Goal: Task Accomplishment & Management: Manage account settings

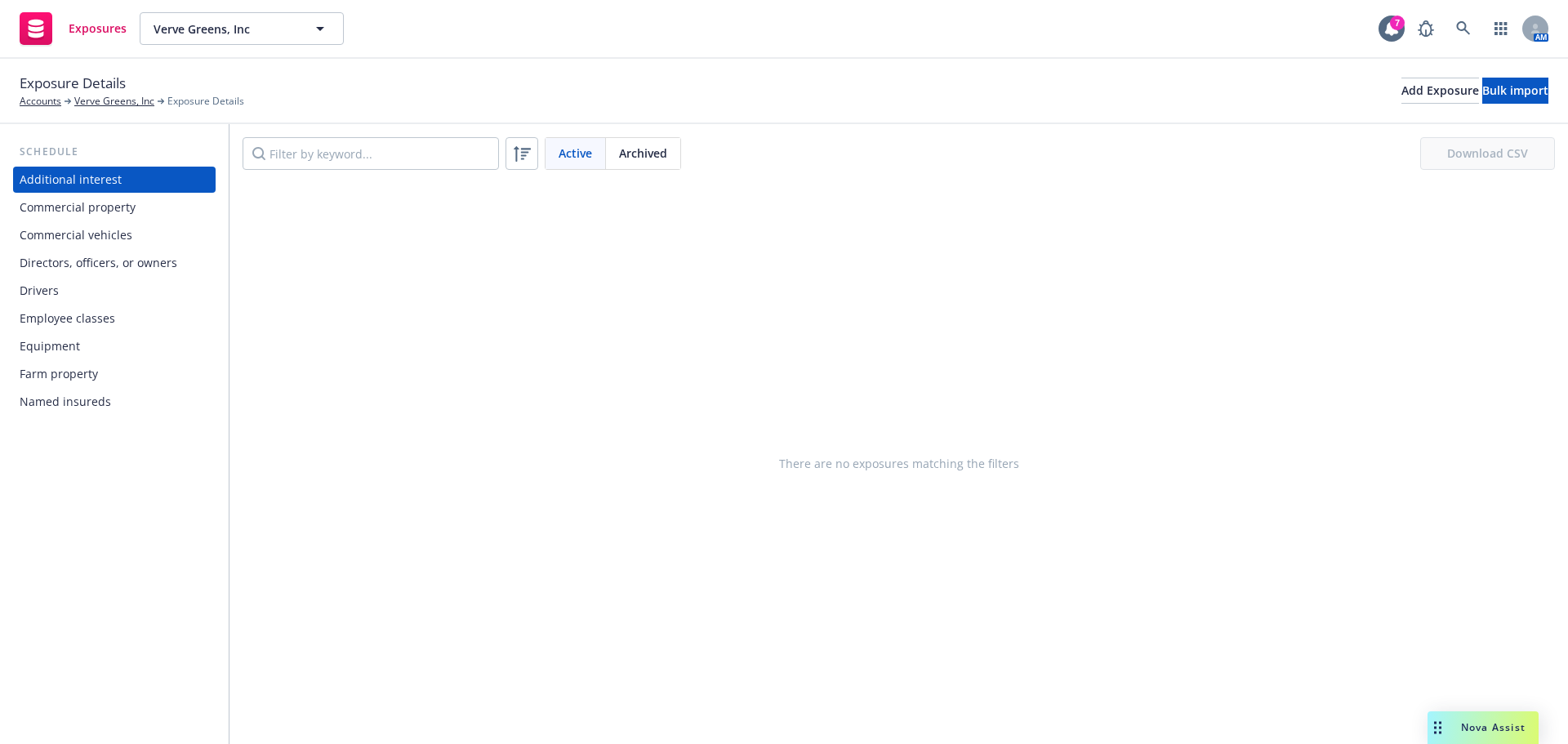
click at [111, 236] on div "Commercial vehicles" at bounding box center [76, 235] width 112 height 26
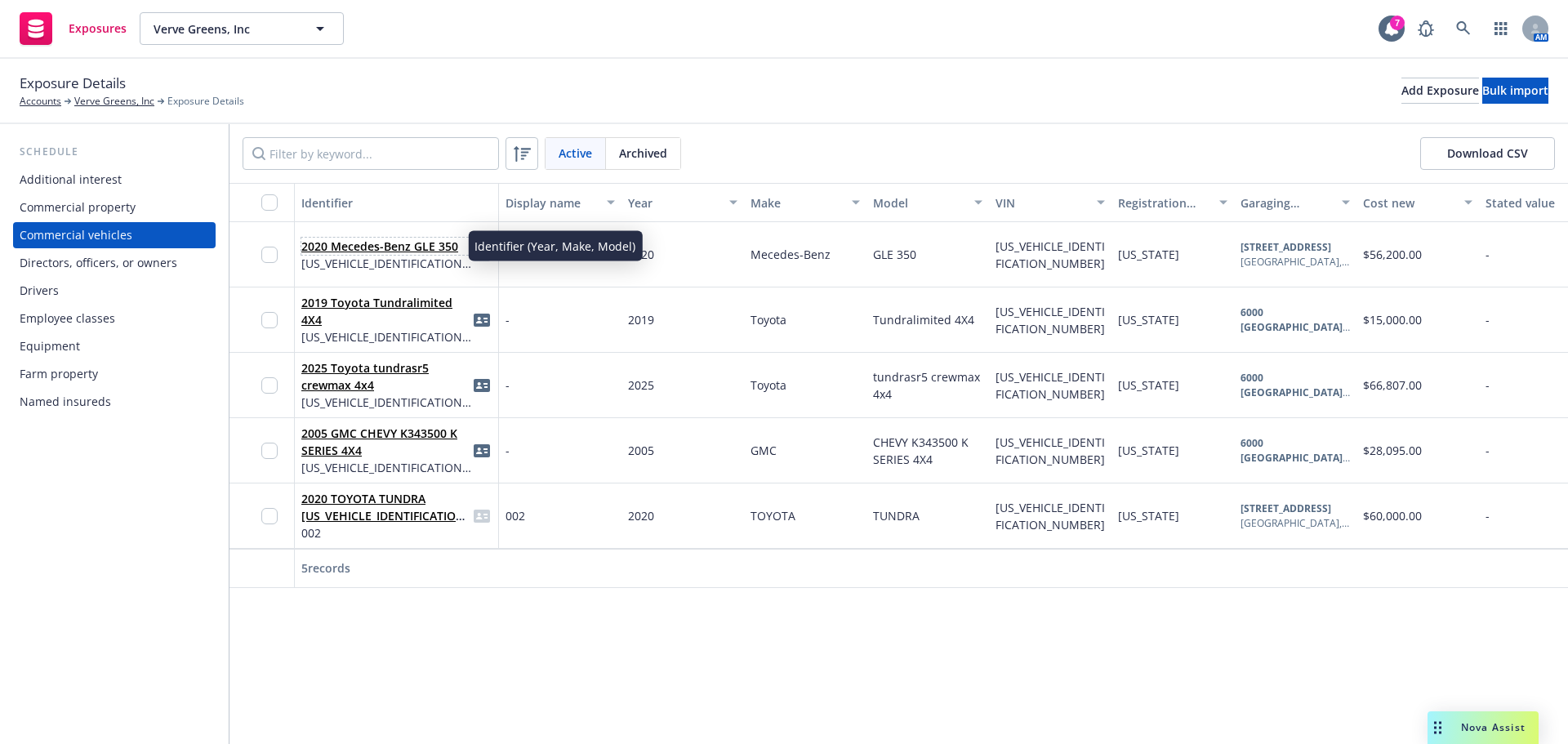
click at [400, 249] on link "2020 Mecedes-Benz GLE 350" at bounding box center [379, 247] width 157 height 16
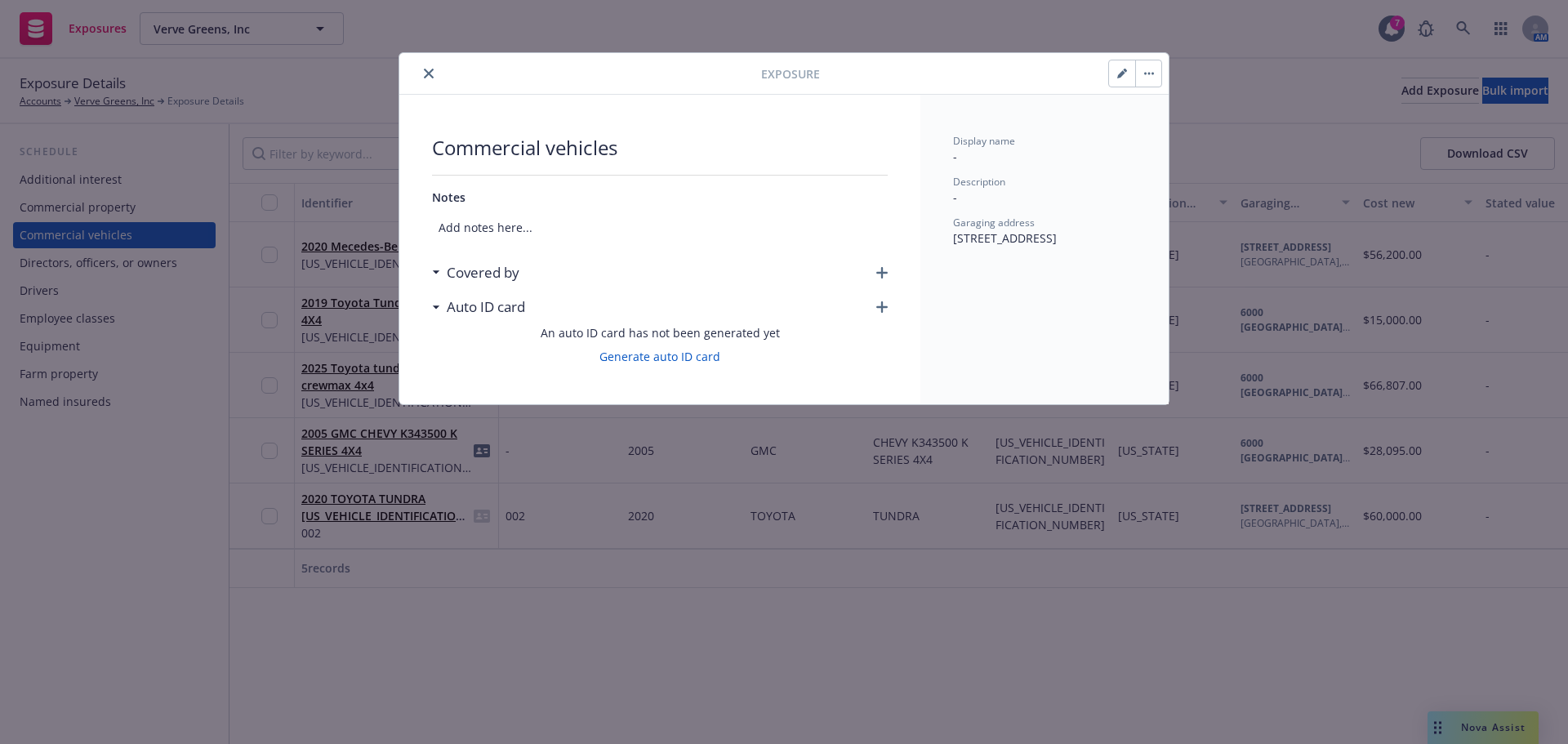
click at [890, 269] on div "Commercial vehicles Notes Add notes here... Covered by Auto ID card An auto ID …" at bounding box center [660, 249] width 521 height 310
click at [882, 269] on icon "button" at bounding box center [882, 273] width 11 height 11
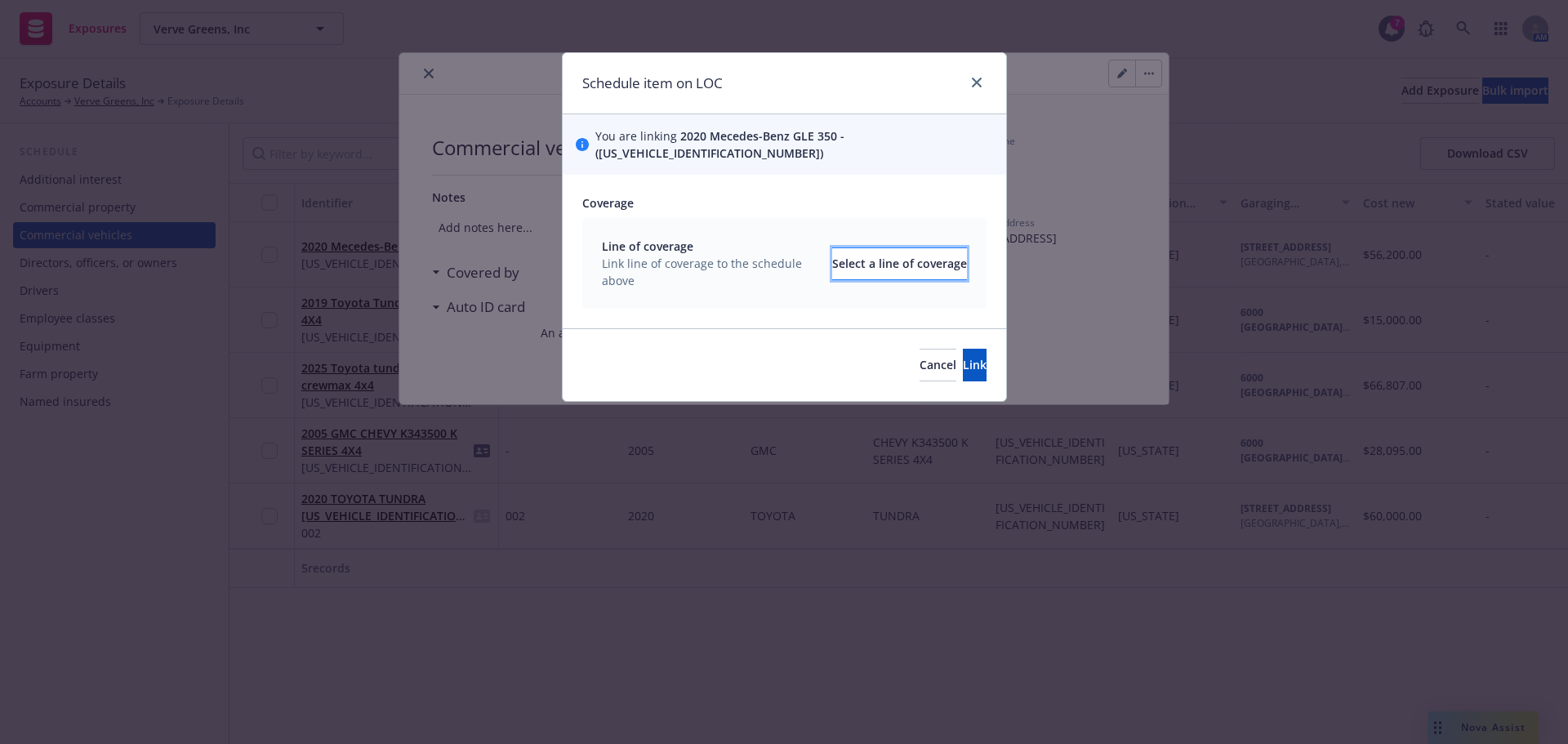
click at [854, 255] on div "Select a line of coverage" at bounding box center [900, 264] width 135 height 31
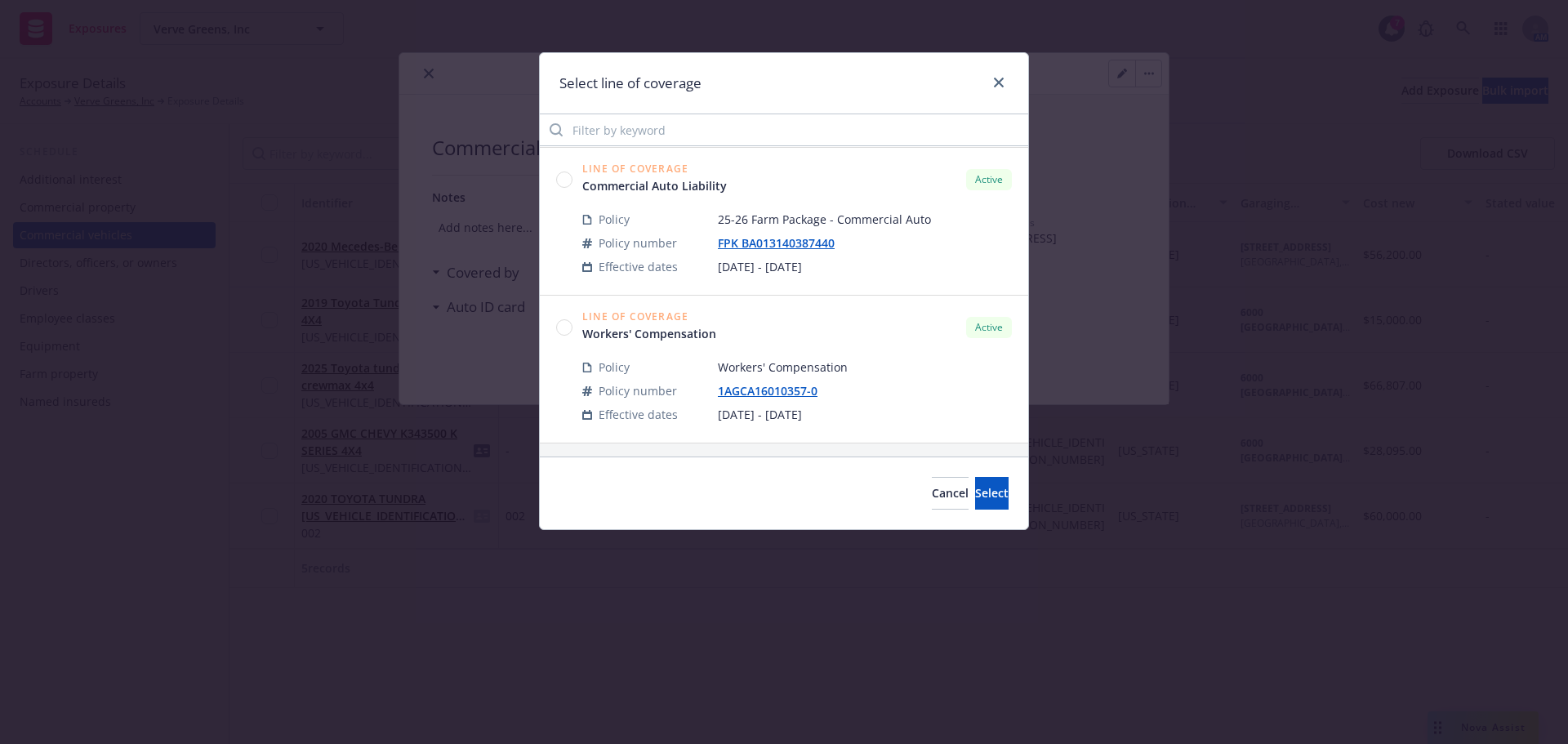
scroll to position [427, 0]
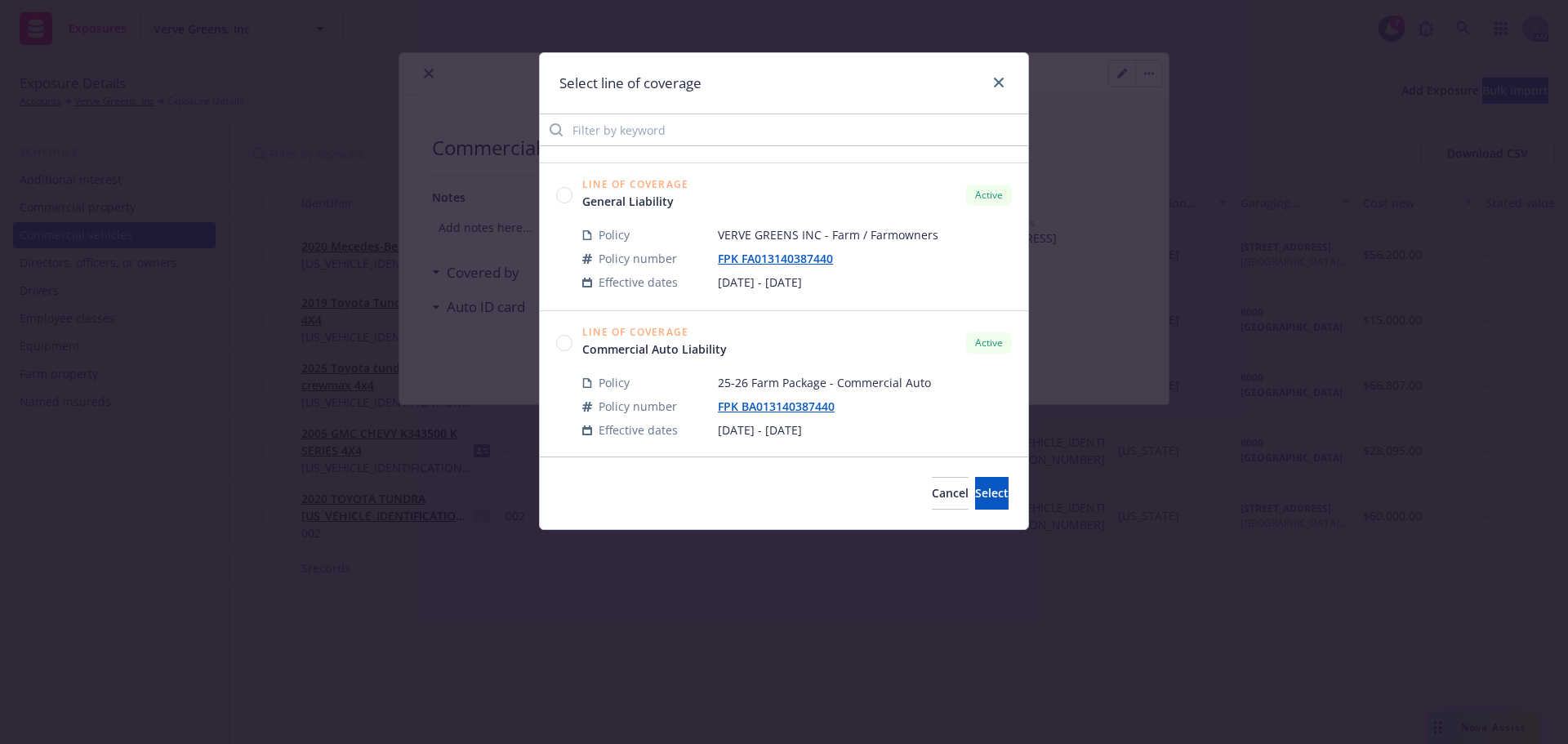
click at [565, 343] on circle at bounding box center [565, 343] width 16 height 16
click at [975, 486] on span "Select" at bounding box center [992, 493] width 34 height 16
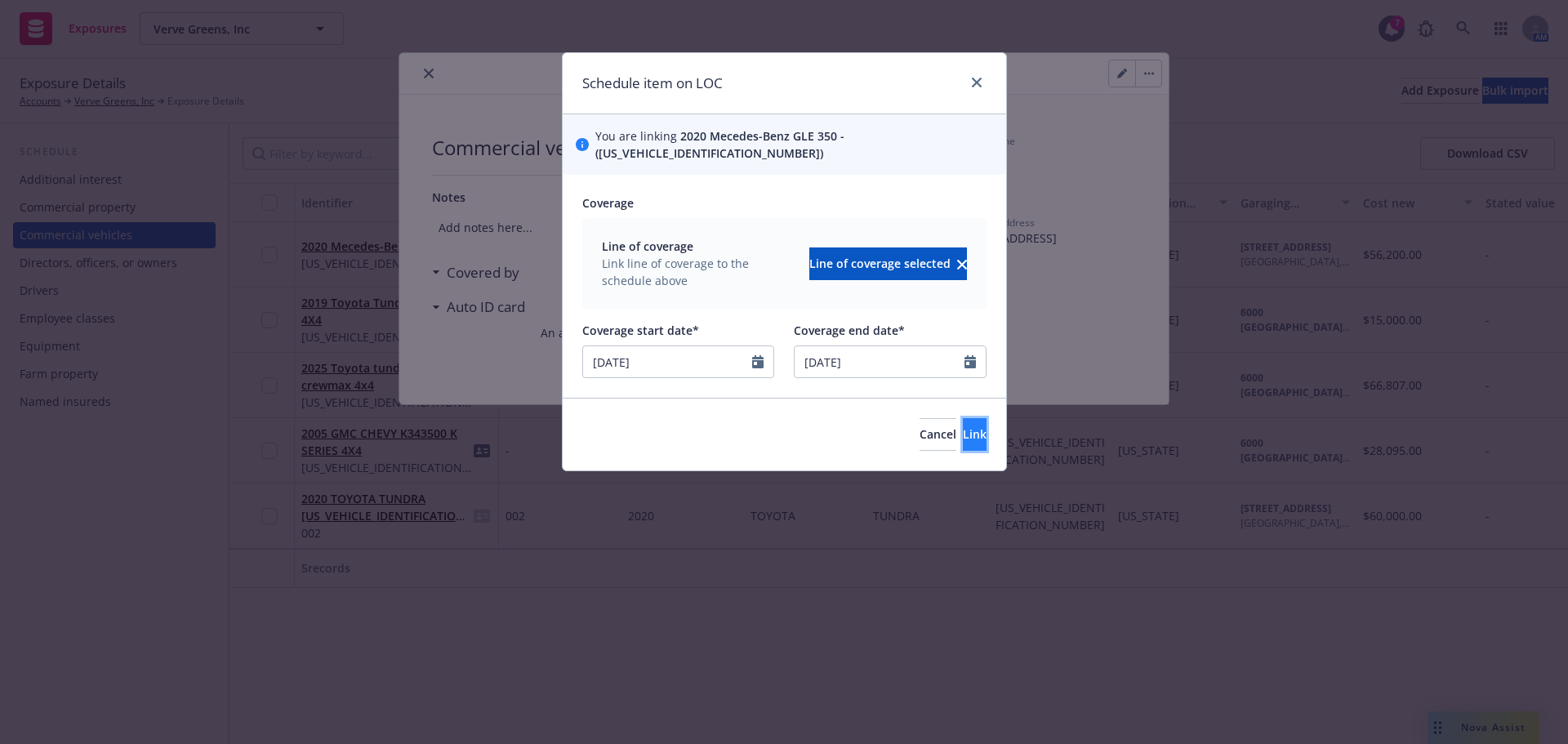
click at [963, 418] on button "Link" at bounding box center [974, 434] width 23 height 33
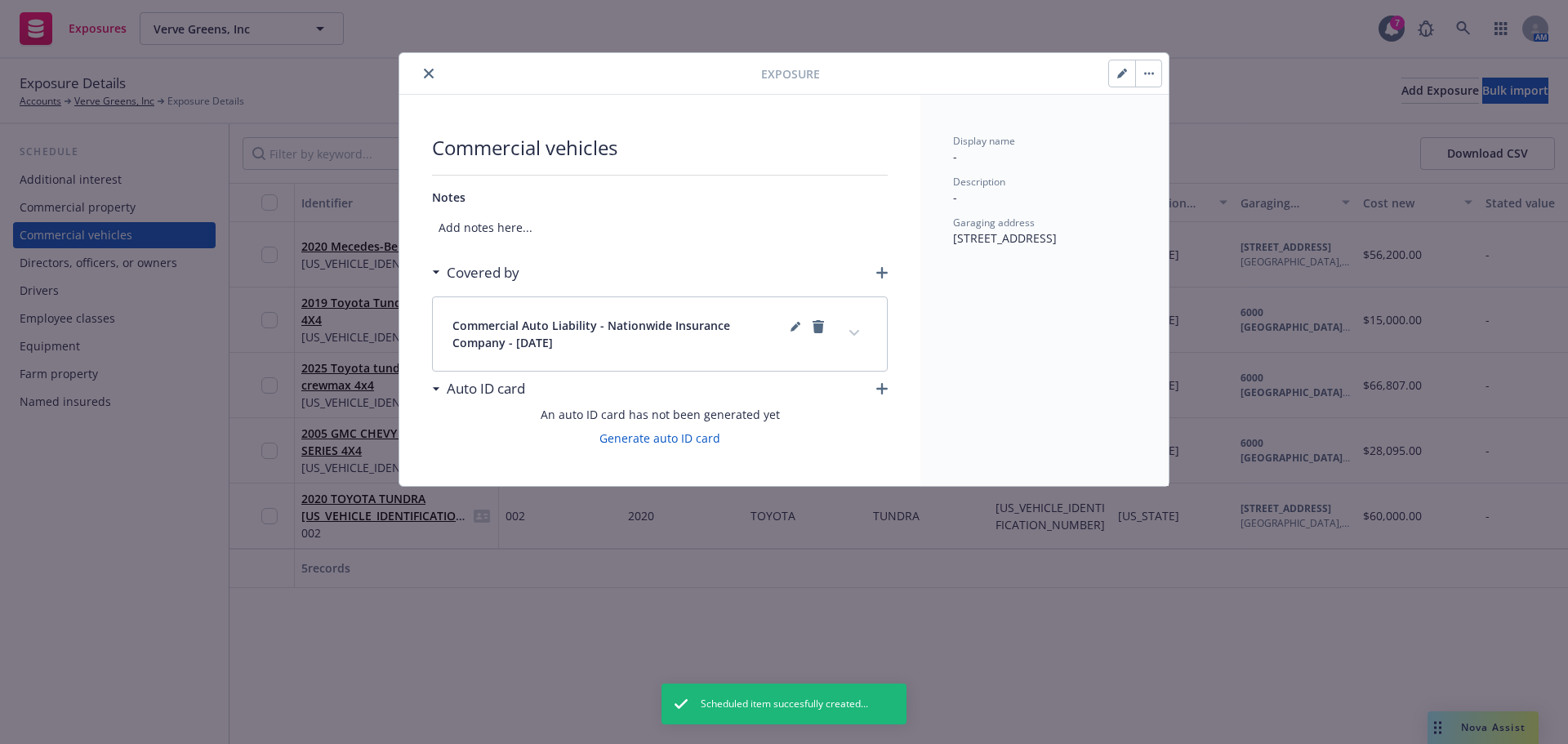
click at [418, 387] on div "Commercial vehicles Notes Add notes here... Covered by Commercial Auto Liabilit…" at bounding box center [660, 290] width 521 height 391
click at [872, 384] on div "Auto ID card" at bounding box center [659, 388] width 456 height 35
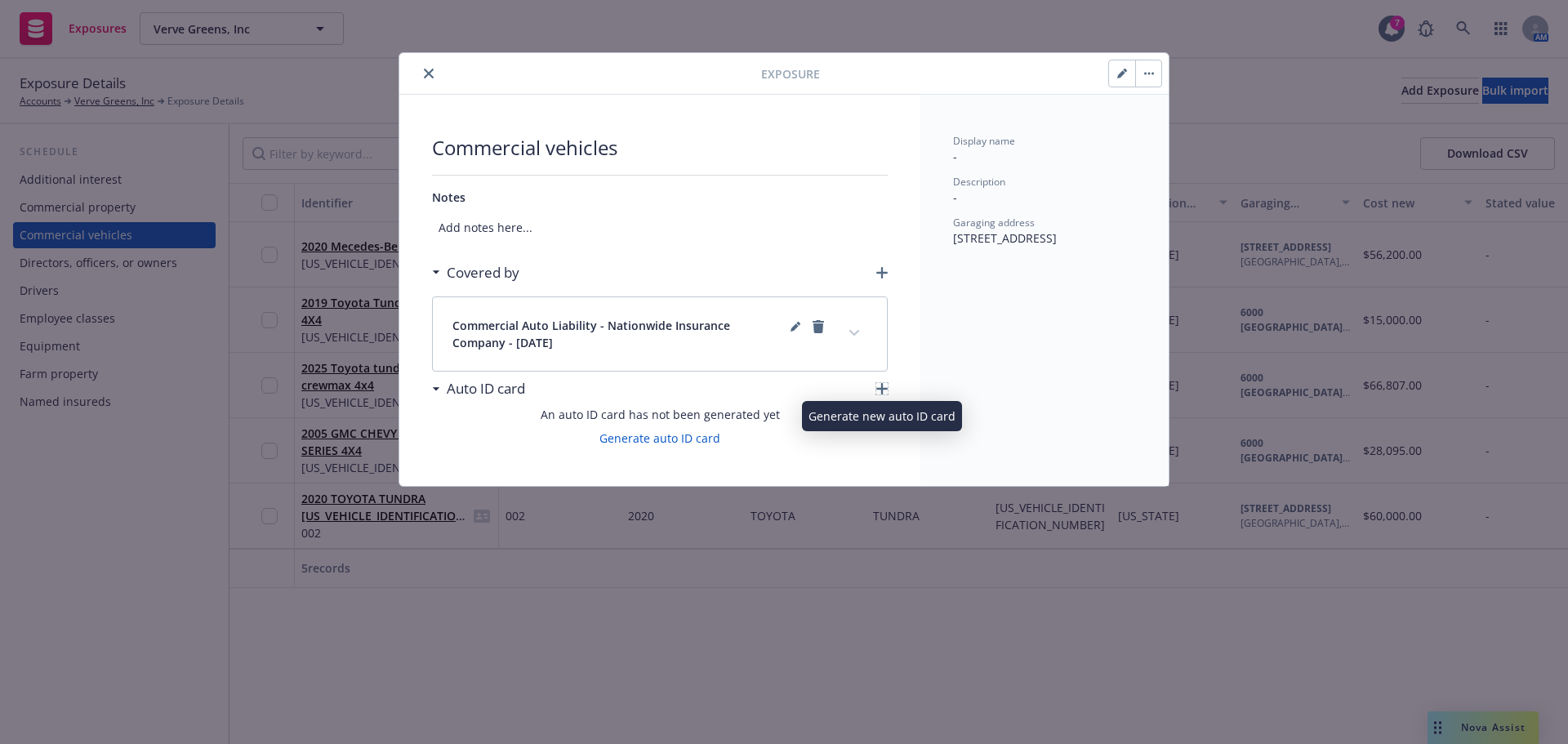
click at [881, 386] on icon "button" at bounding box center [882, 388] width 11 height 11
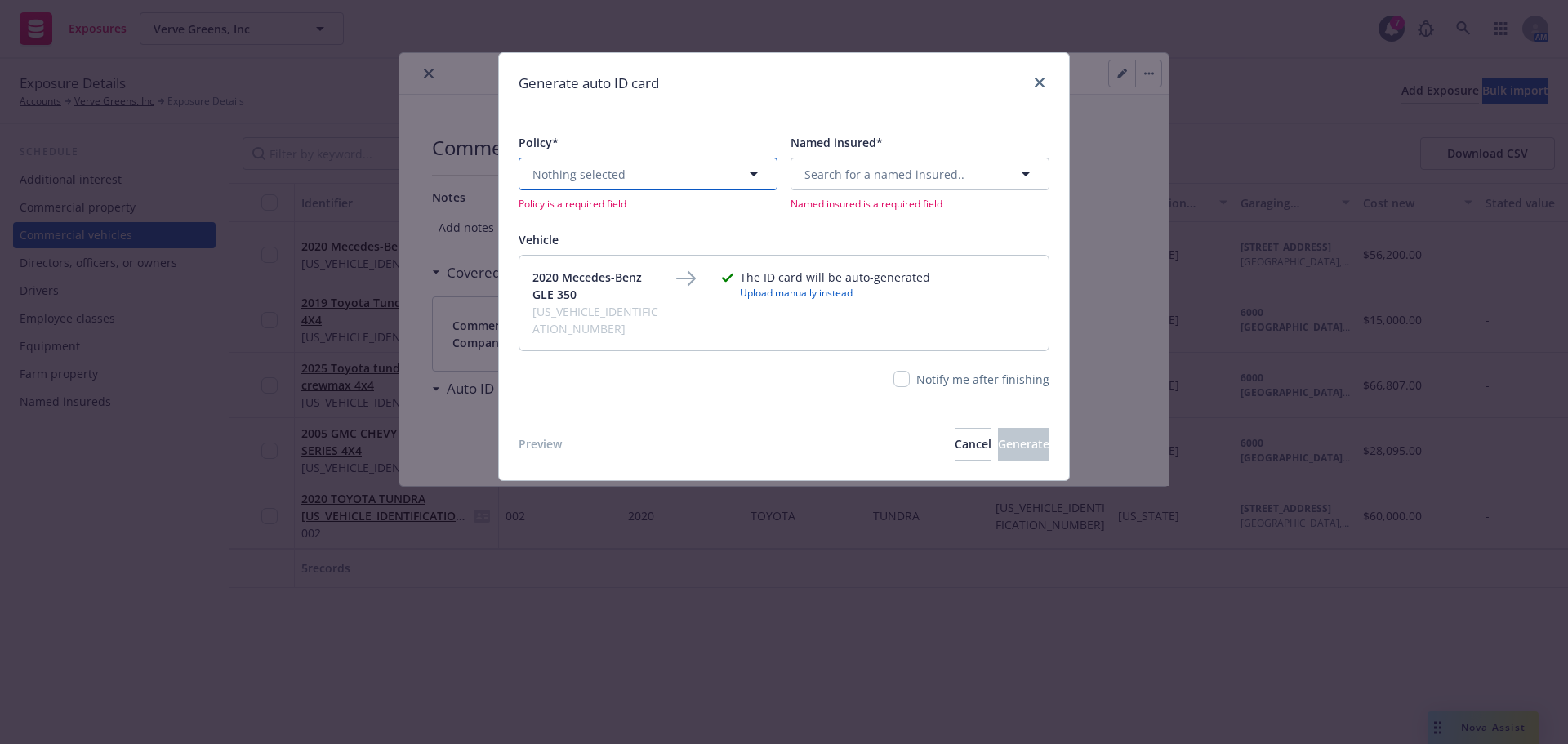
click at [644, 182] on button "Nothing selected" at bounding box center [647, 174] width 259 height 33
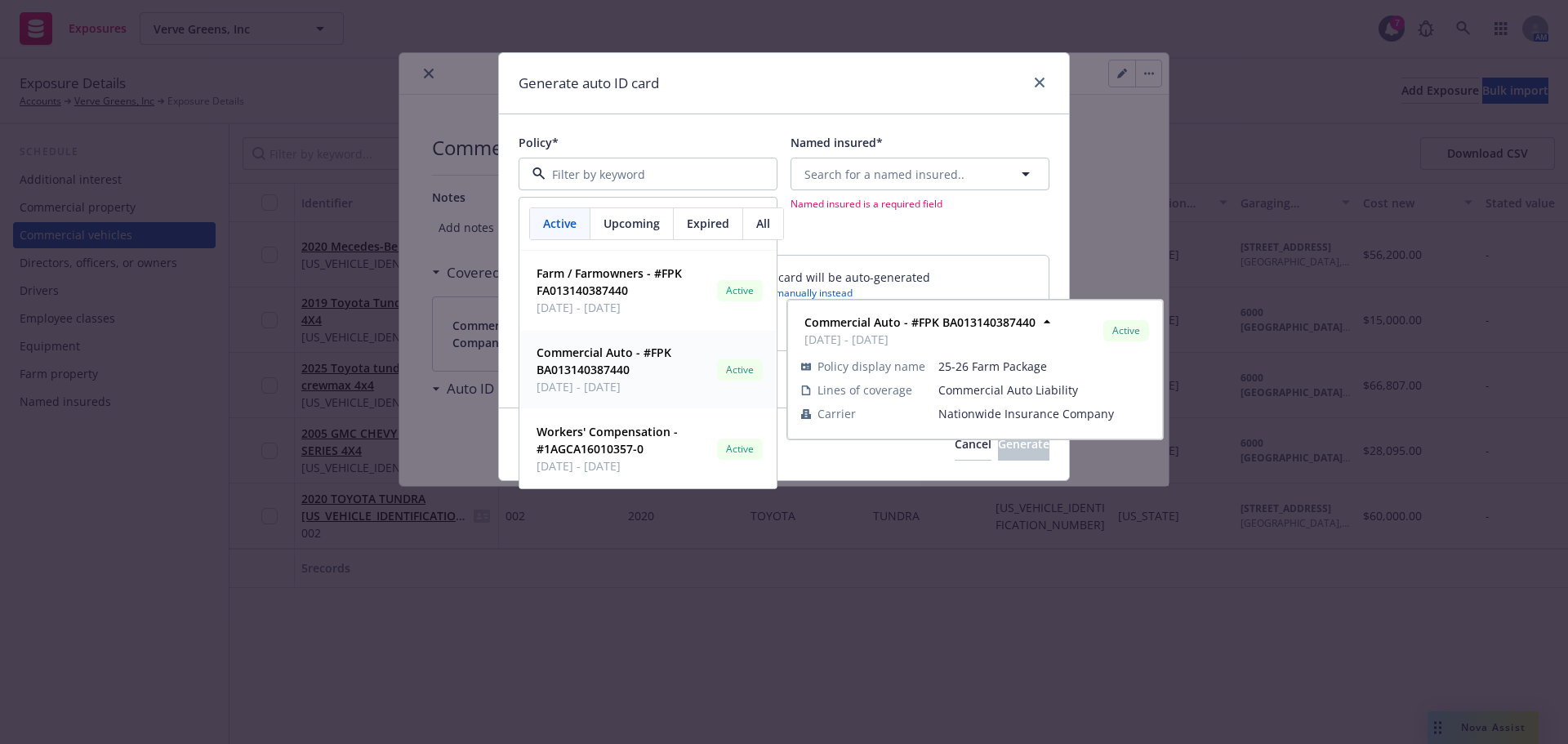
click at [596, 362] on strong "Commercial Auto - #FPK BA013140387440" at bounding box center [604, 361] width 135 height 33
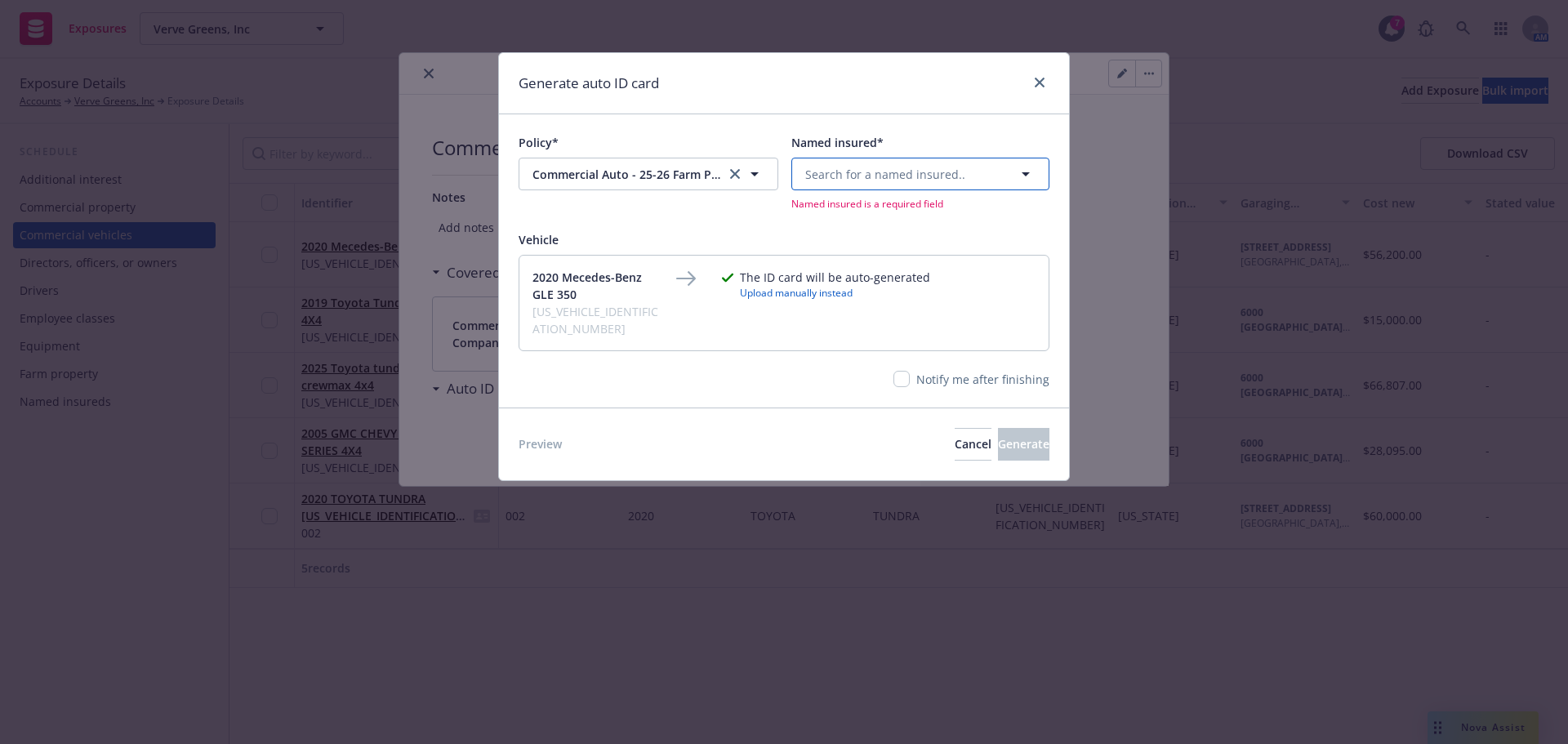
click at [841, 181] on span "Search for a named insured.." at bounding box center [885, 175] width 160 height 17
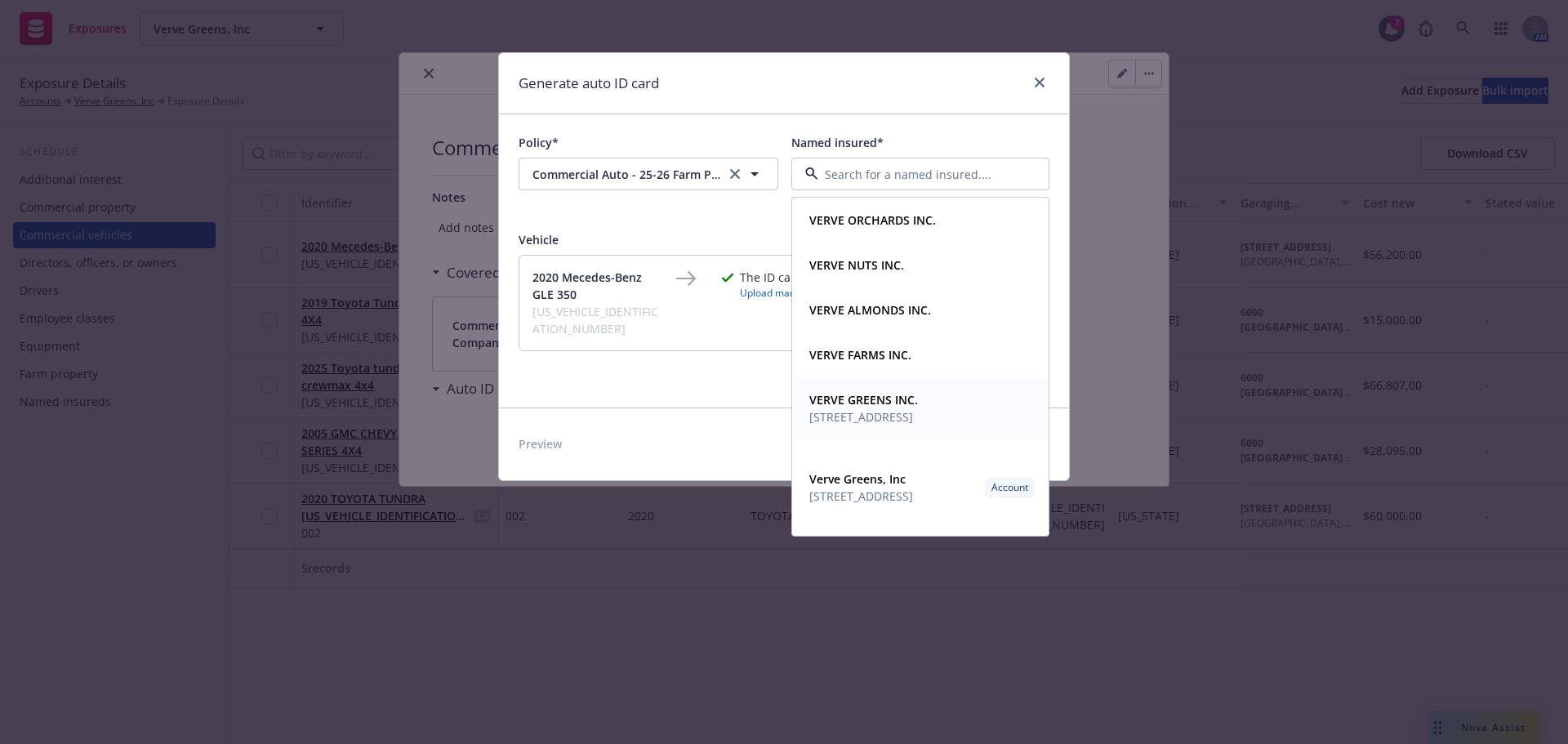
click at [882, 410] on span "[STREET_ADDRESS]" at bounding box center [864, 417] width 109 height 17
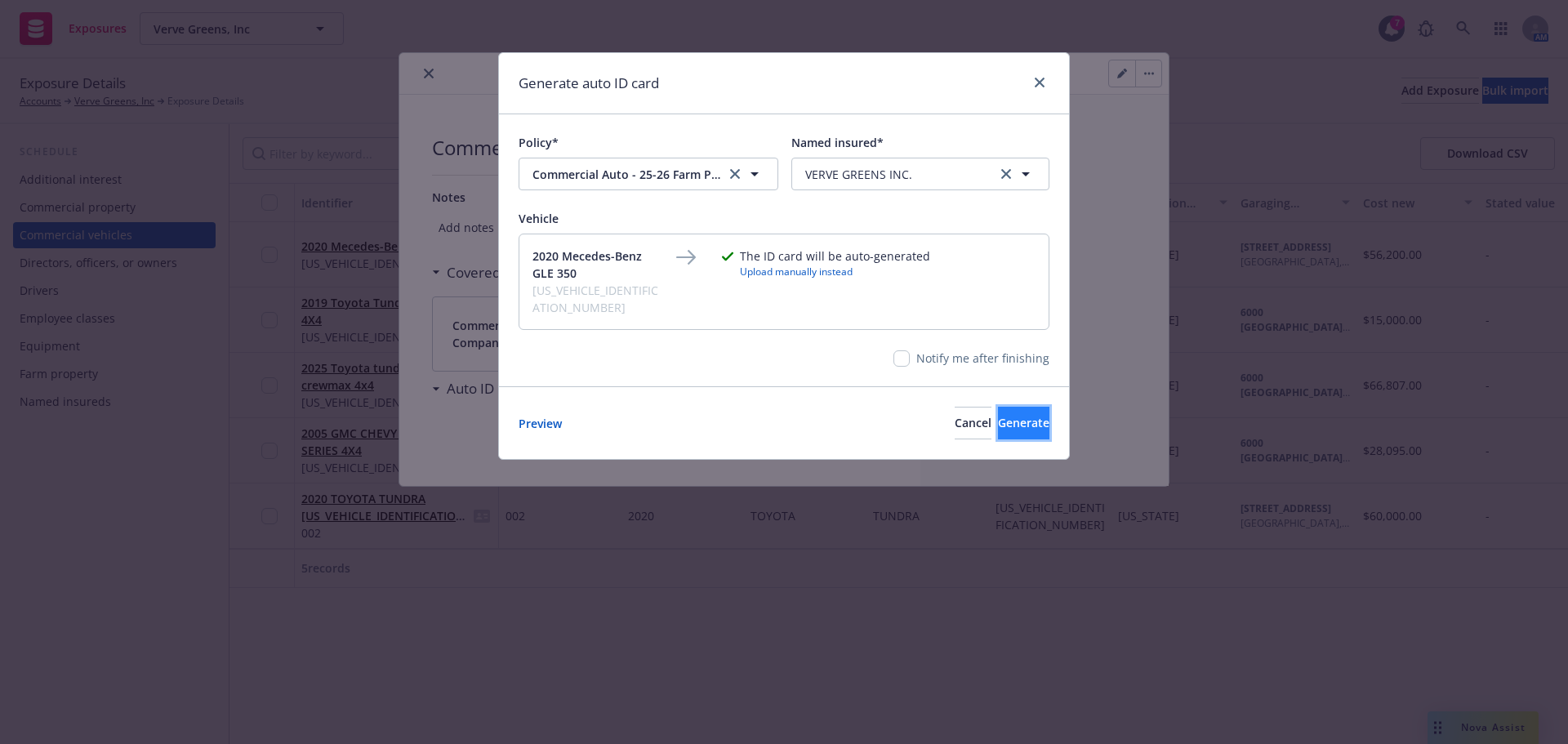
click at [1000, 414] on span "Generate" at bounding box center [1023, 422] width 51 height 16
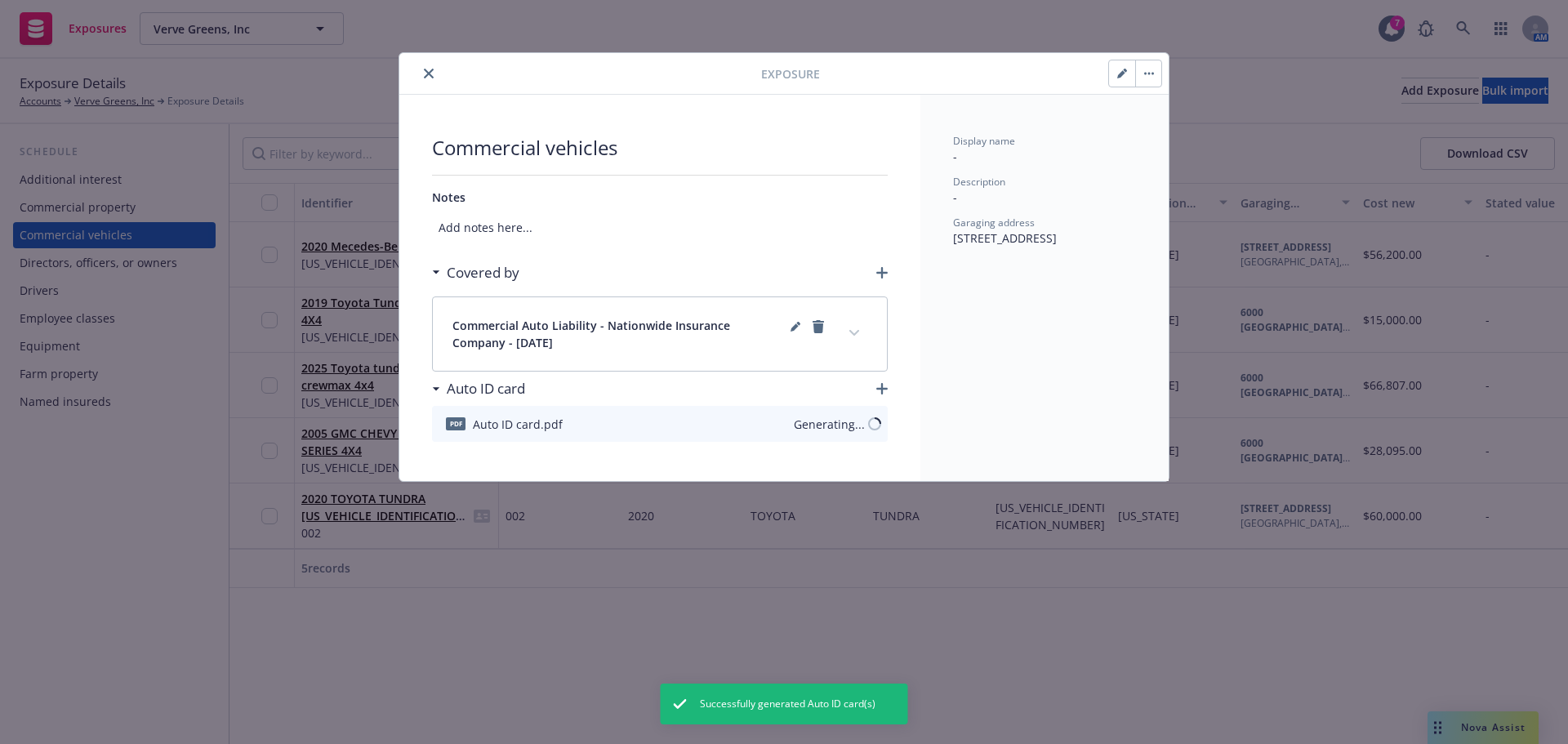
click at [430, 79] on button "close" at bounding box center [428, 74] width 20 height 20
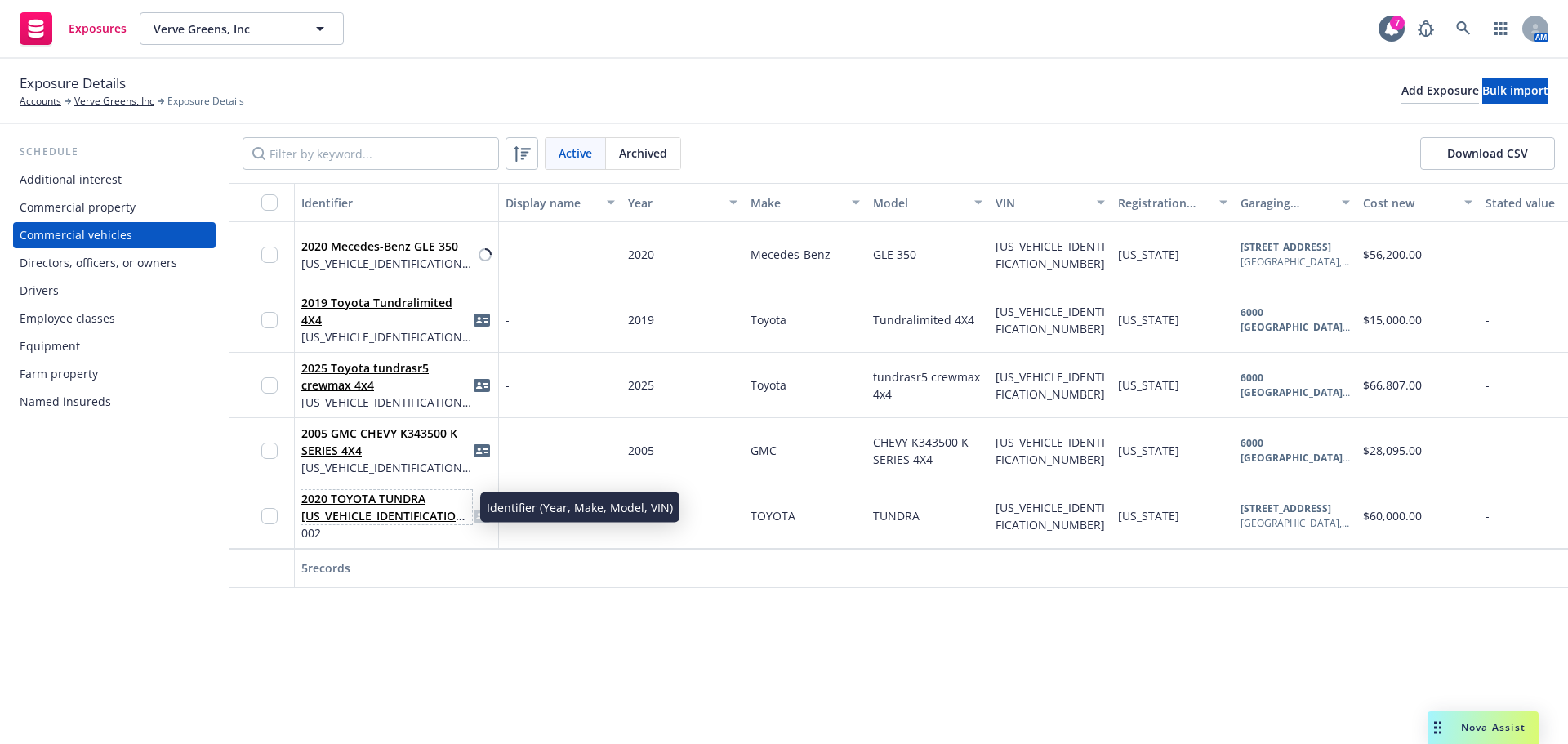
click at [346, 516] on link "2020 TOYOTA TUNDRA [US_VEHICLE_IDENTIFICATION_NUMBER]" at bounding box center [385, 516] width 168 height 50
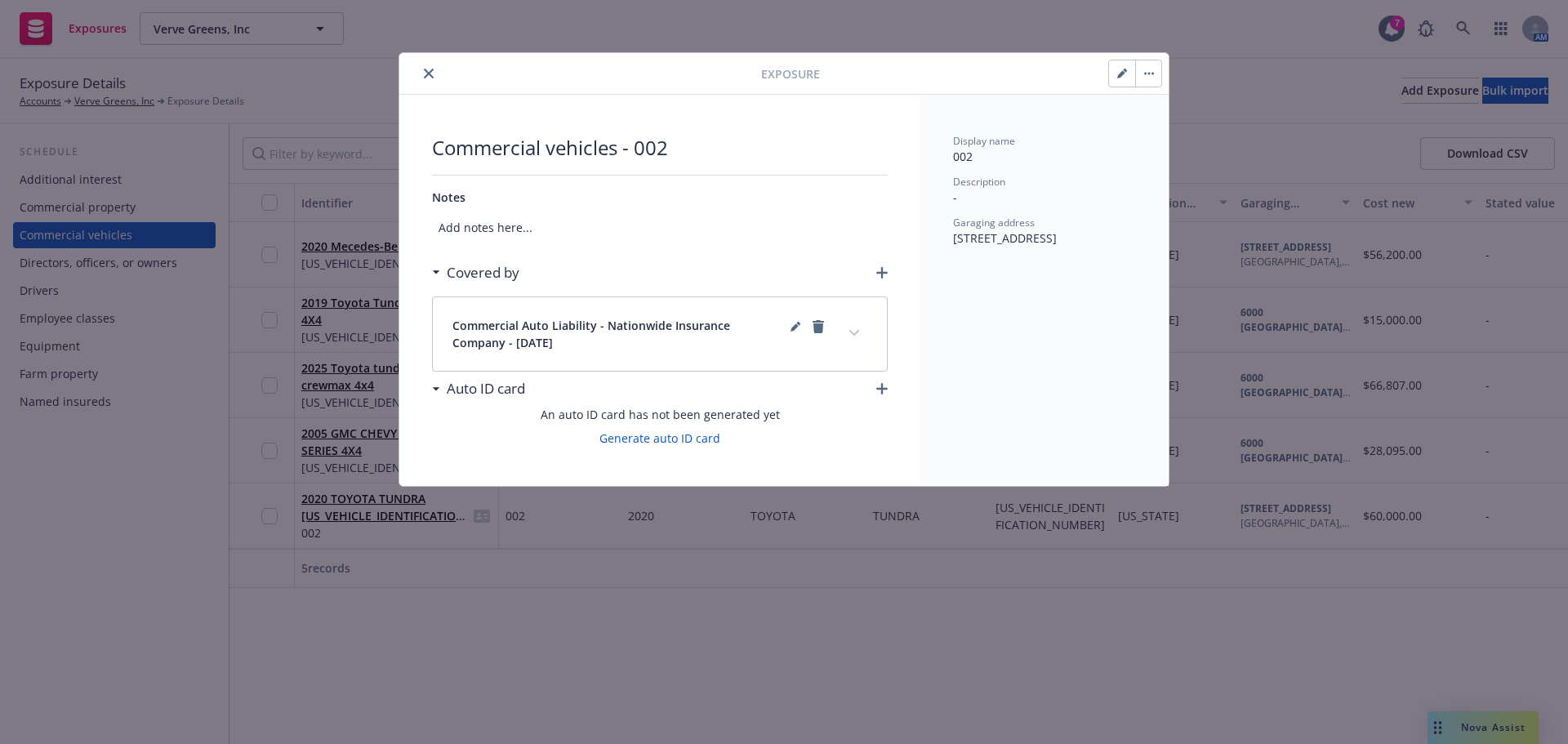
click at [1122, 79] on button "button" at bounding box center [1122, 74] width 26 height 26
select select "CA"
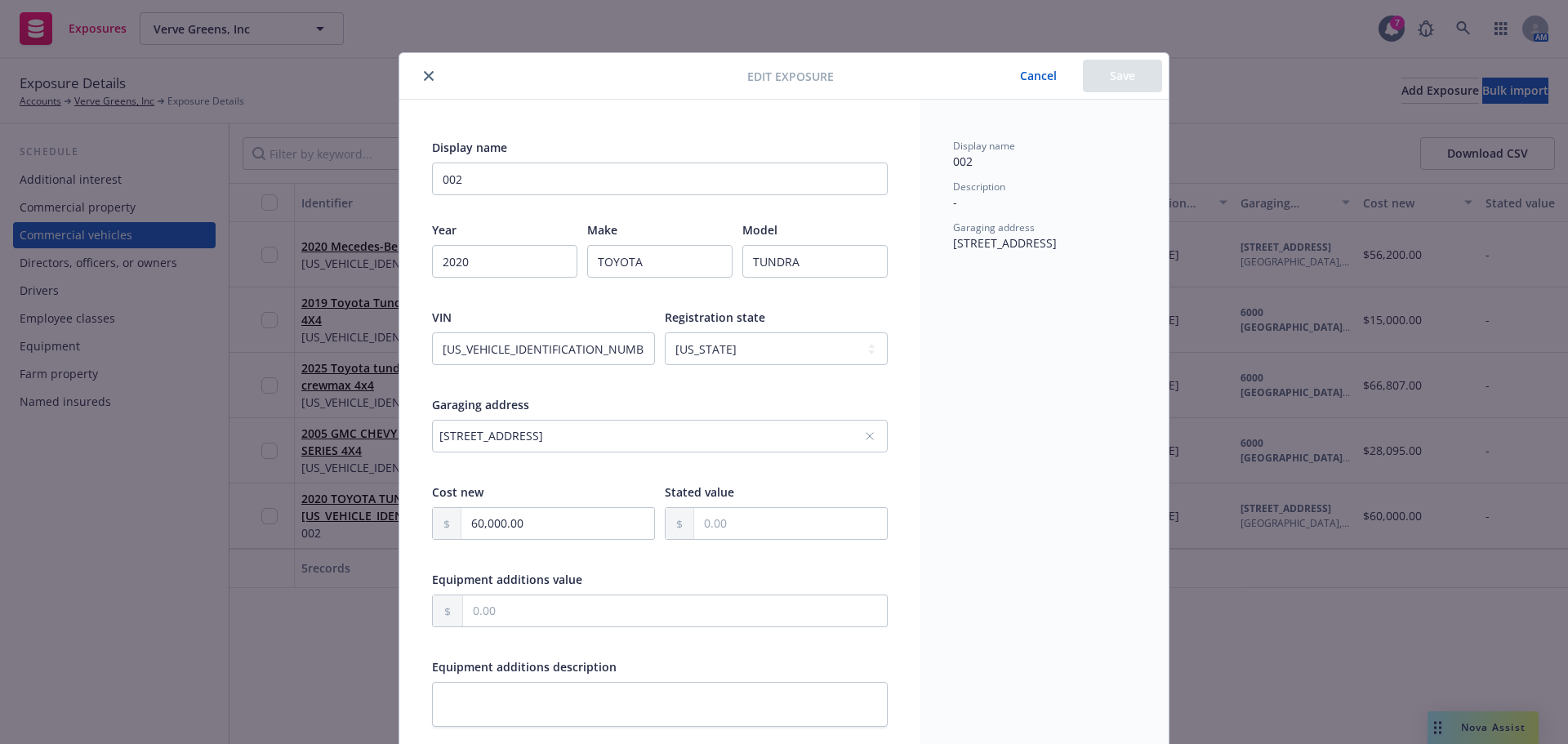
click at [426, 80] on button "close" at bounding box center [428, 75] width 20 height 20
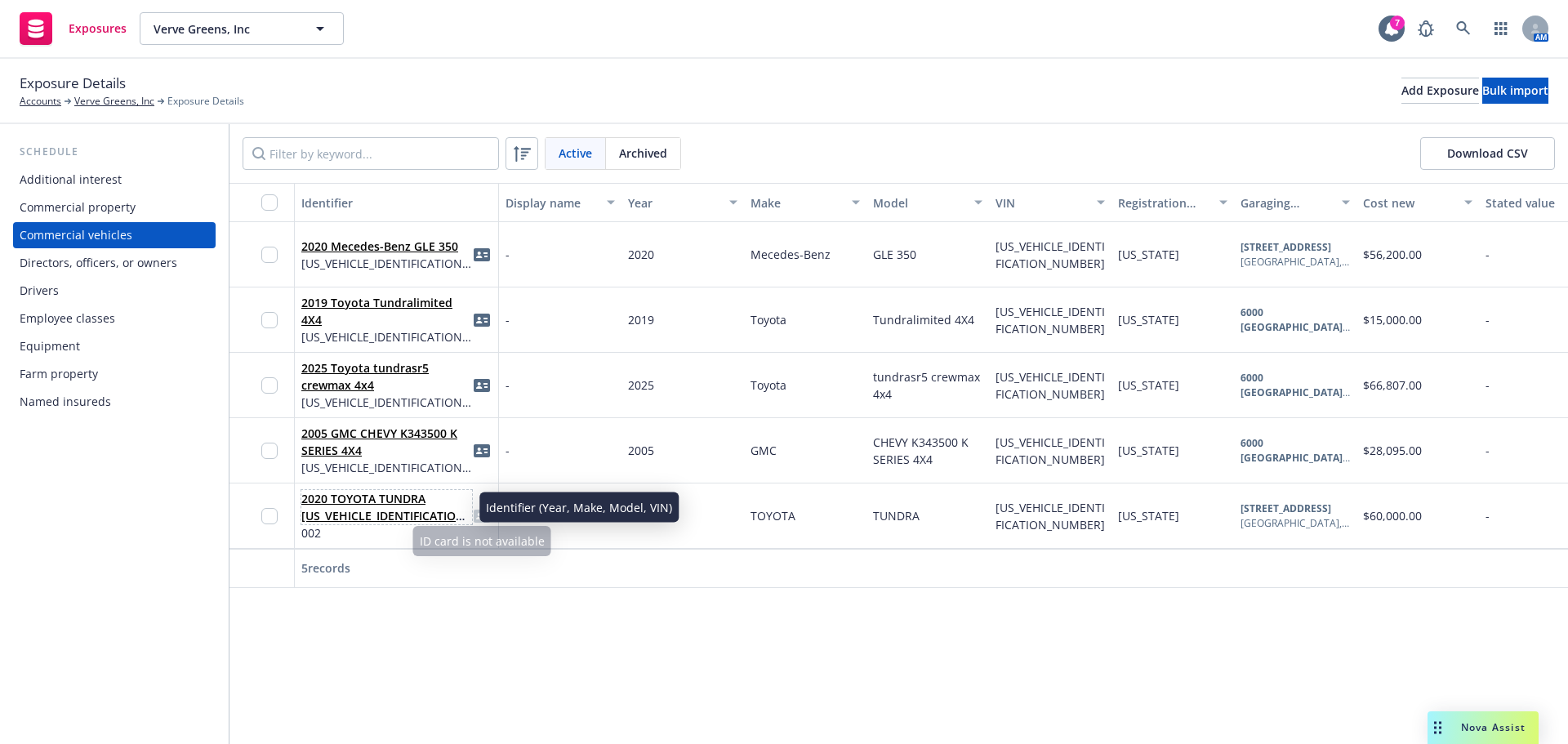
click at [363, 499] on link "2020 TOYOTA TUNDRA [US_VEHICLE_IDENTIFICATION_NUMBER]" at bounding box center [385, 516] width 168 height 50
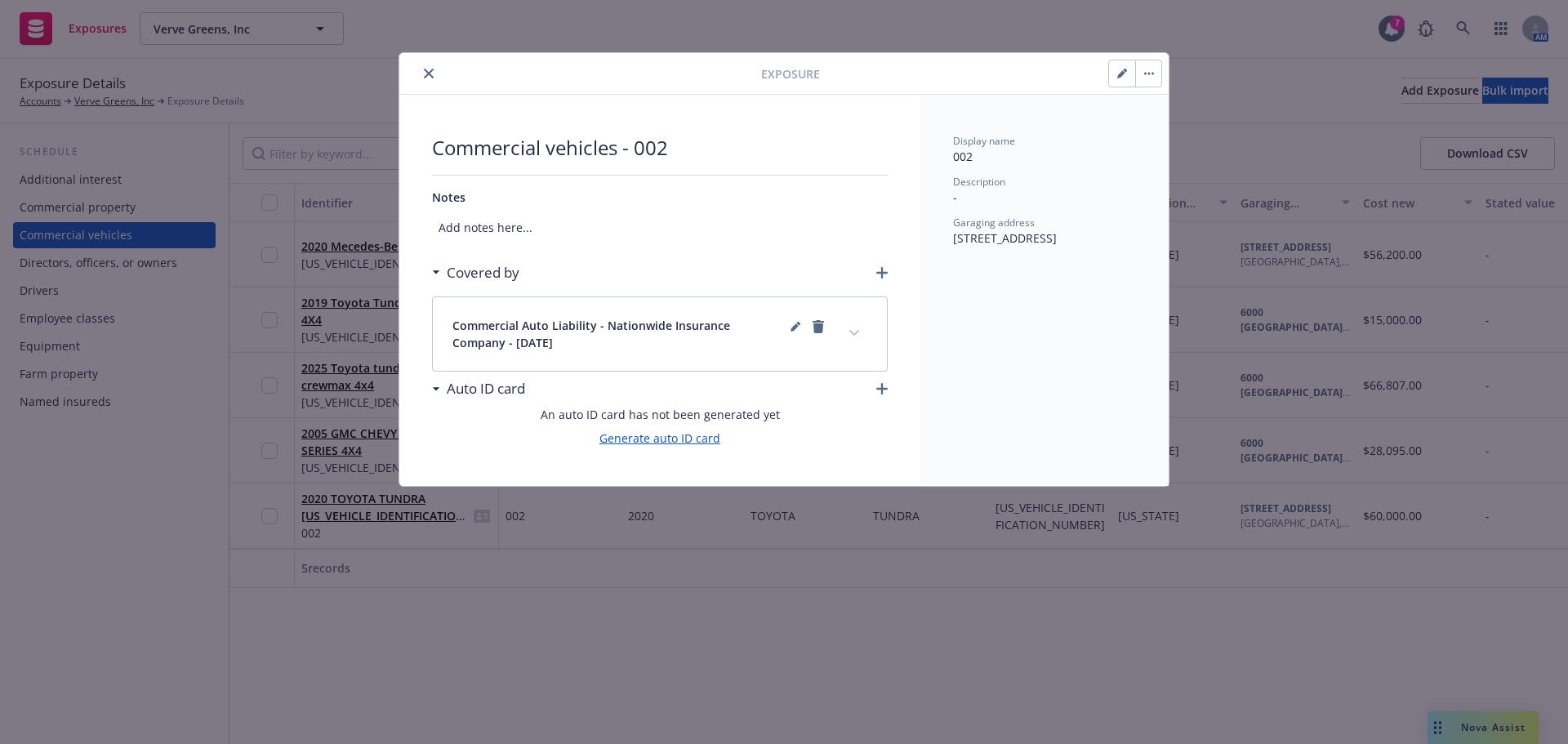
click at [668, 440] on link "Generate auto ID card" at bounding box center [660, 438] width 121 height 17
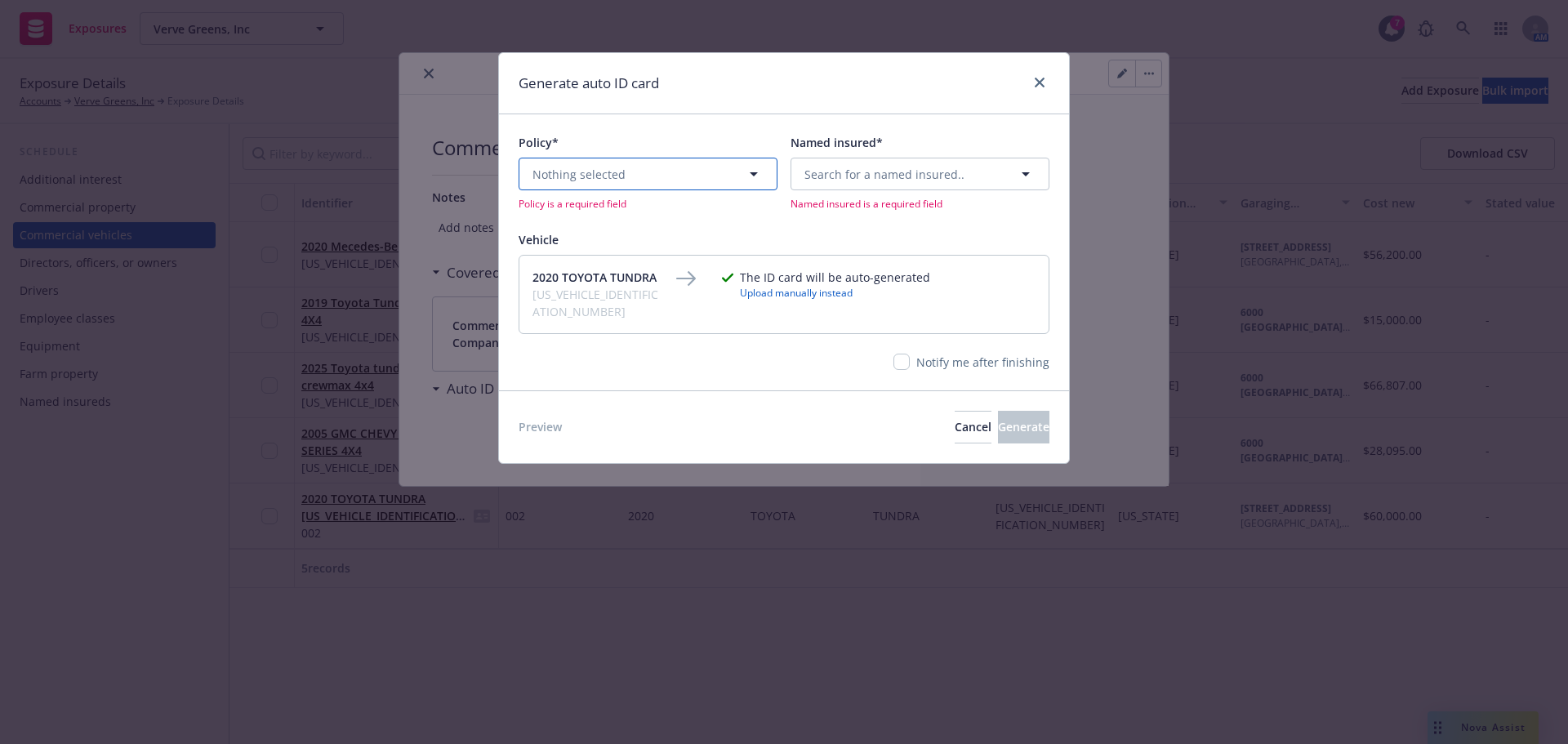
click at [601, 189] on button "Nothing selected" at bounding box center [647, 174] width 259 height 33
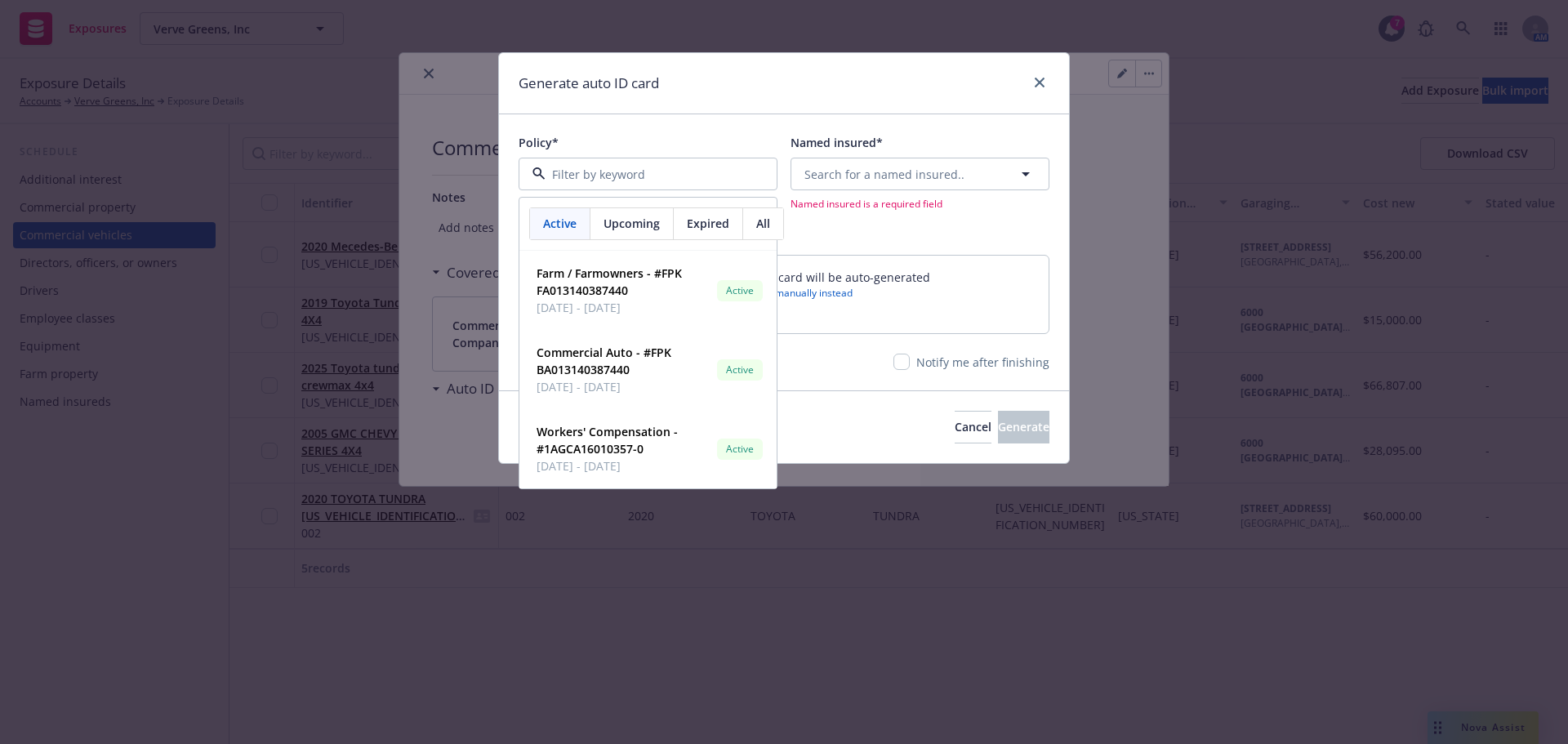
click at [671, 122] on div "Policy* Active Upcoming Expired All Farm / Farmowners - #FPK FA013140387440 [DA…" at bounding box center [784, 252] width 570 height 275
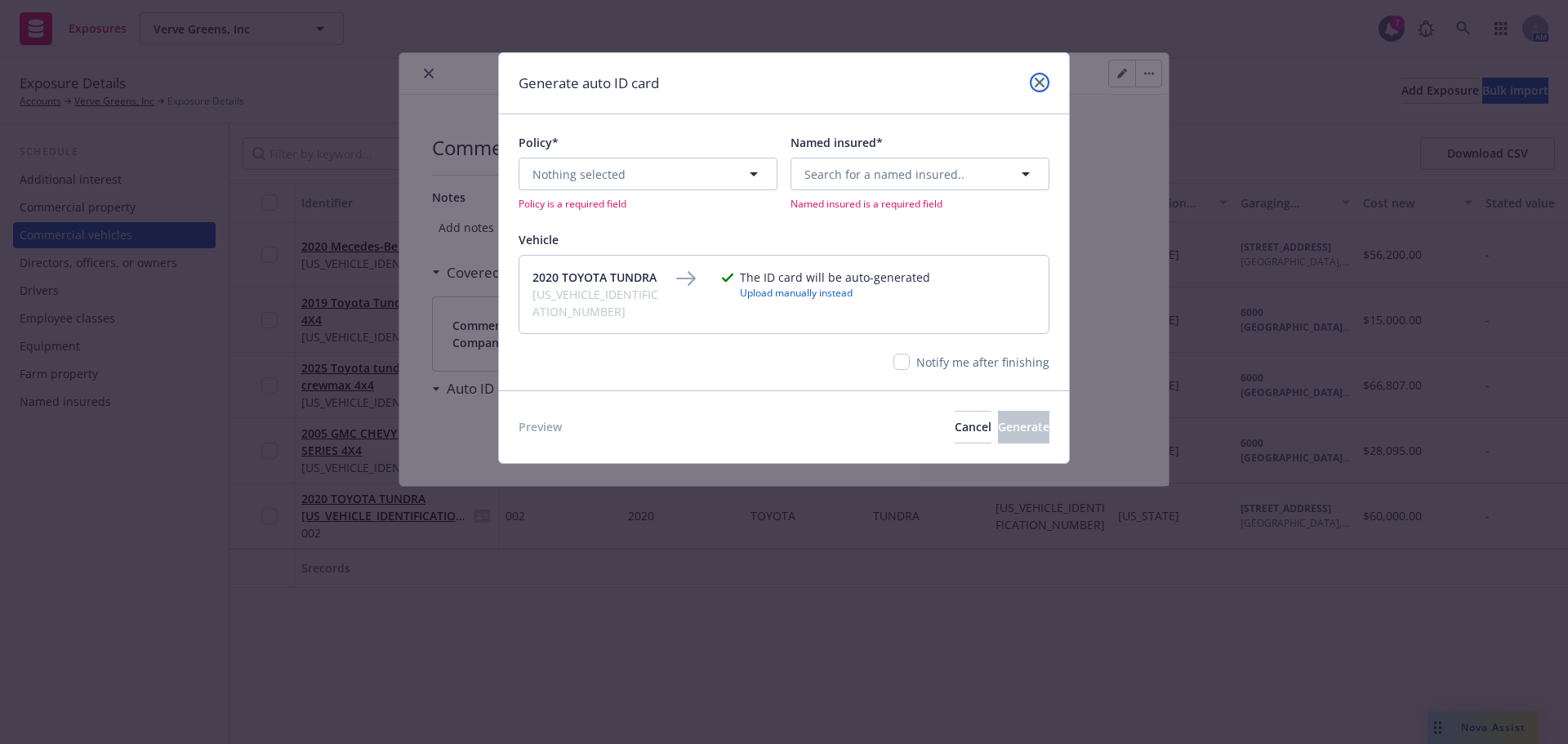
click at [1039, 79] on icon "close" at bounding box center [1039, 82] width 10 height 10
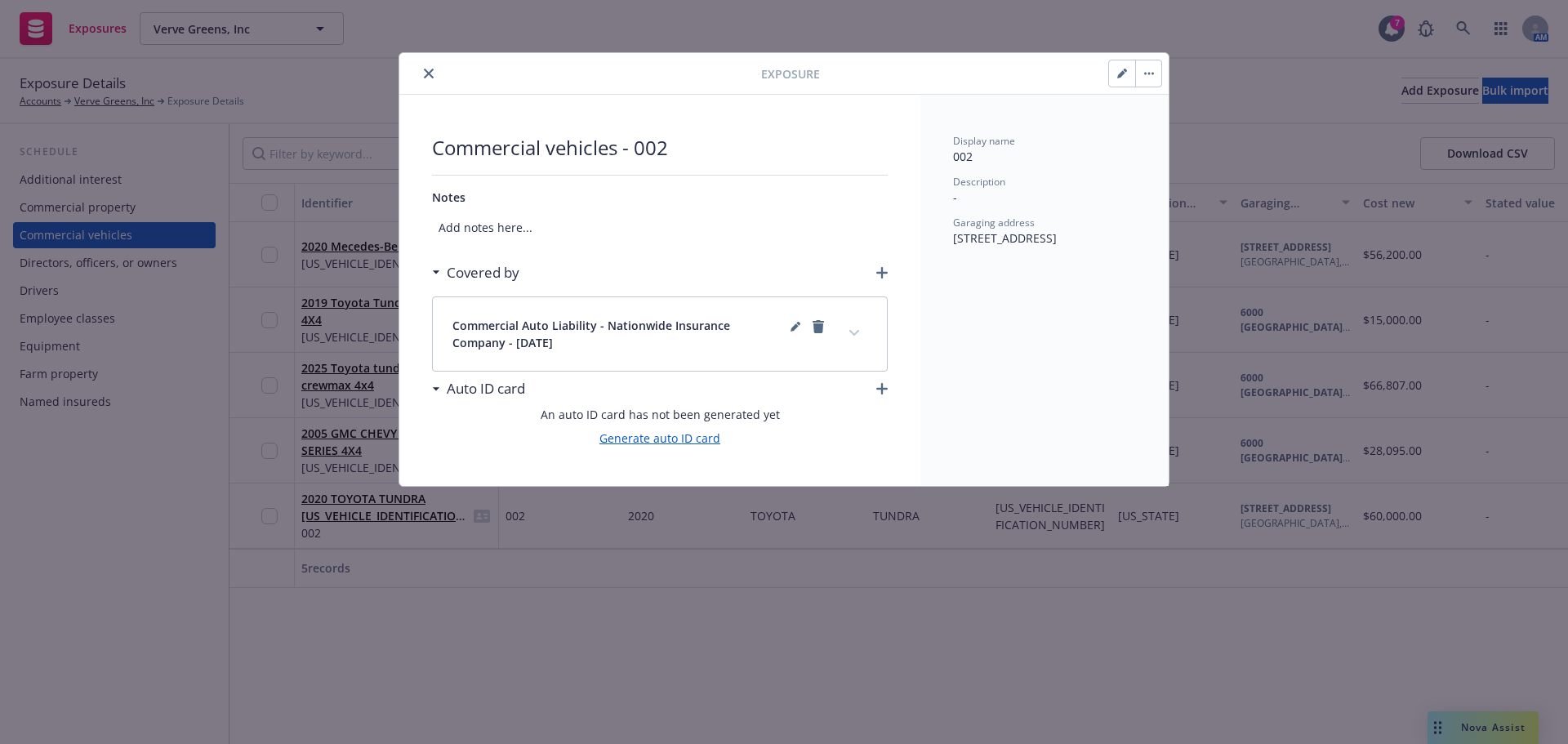
click at [671, 441] on link "Generate auto ID card" at bounding box center [660, 438] width 121 height 17
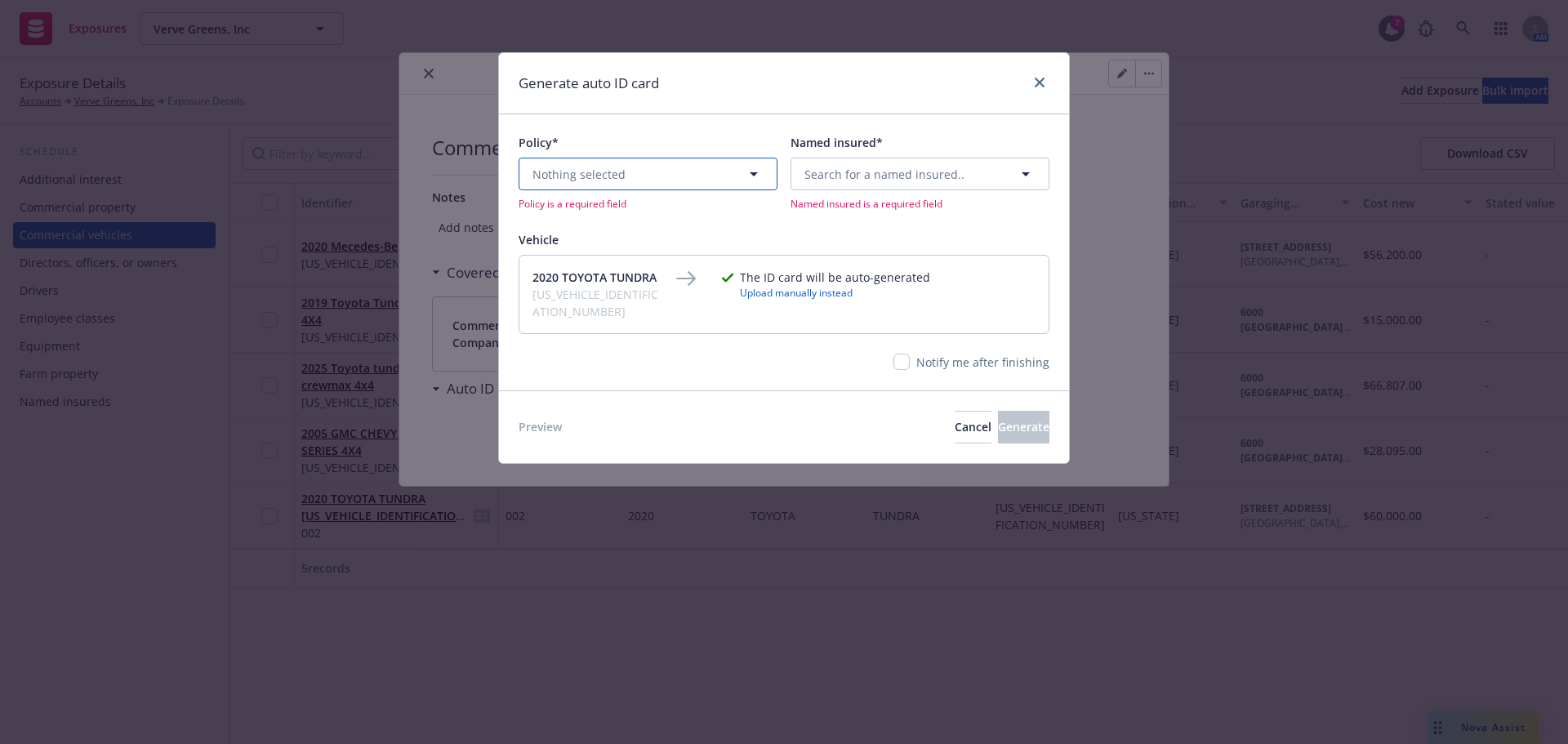
click at [621, 187] on button "Nothing selected" at bounding box center [647, 174] width 259 height 33
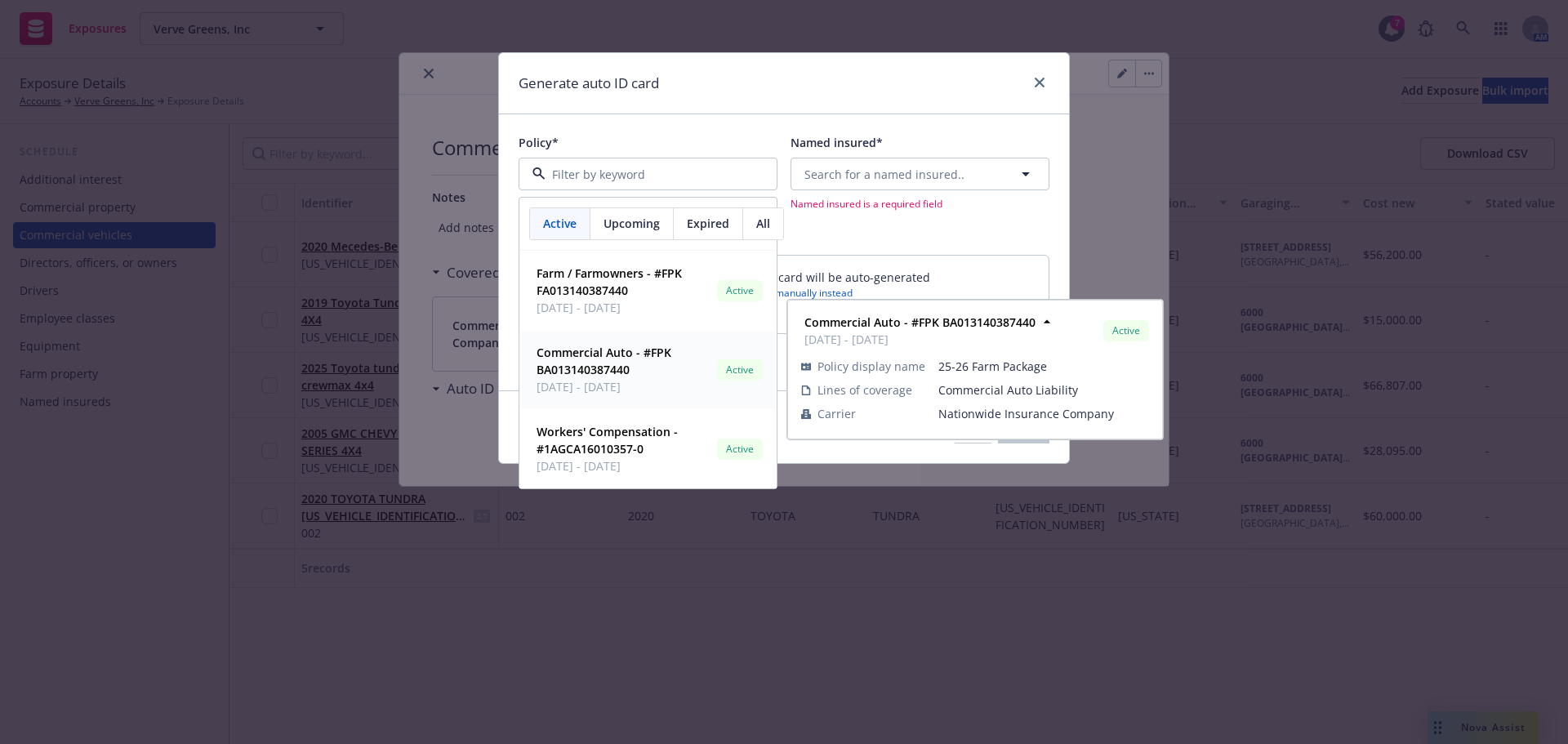
click at [611, 361] on span "Commercial Auto - #FPK BA013140387440" at bounding box center [623, 361] width 174 height 35
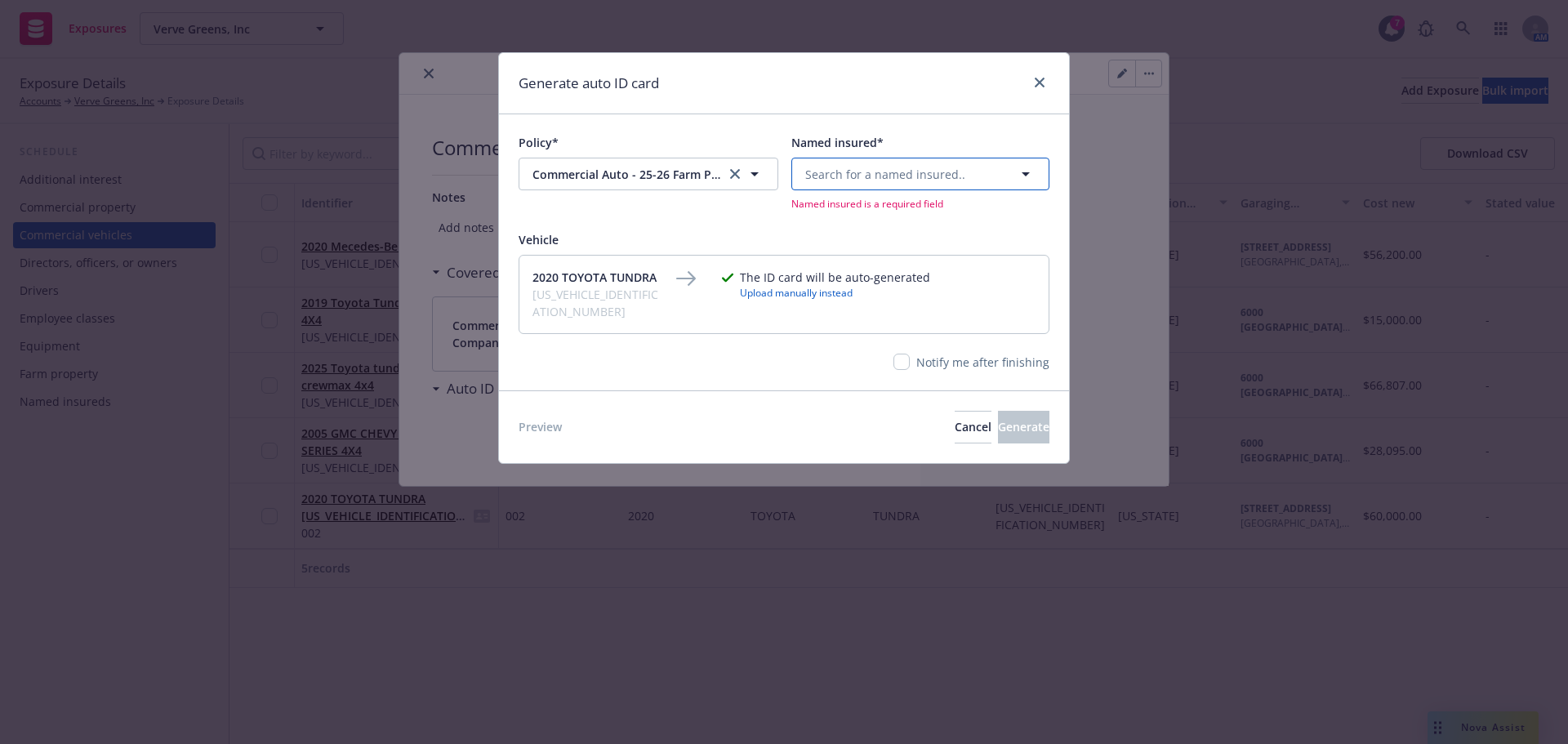
click at [874, 174] on span "Search for a named insured.." at bounding box center [885, 175] width 160 height 17
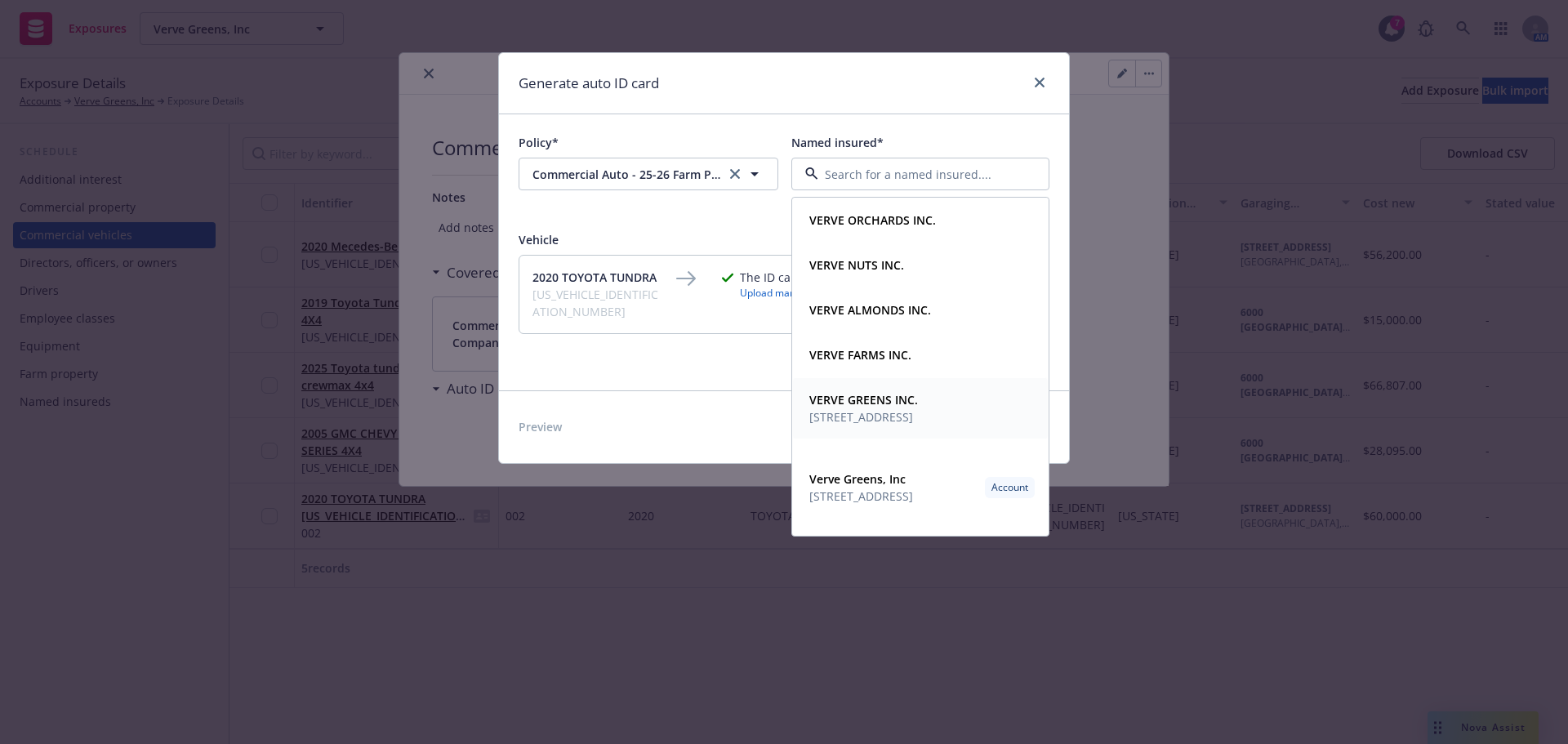
click at [903, 426] on span "[STREET_ADDRESS]" at bounding box center [864, 417] width 109 height 17
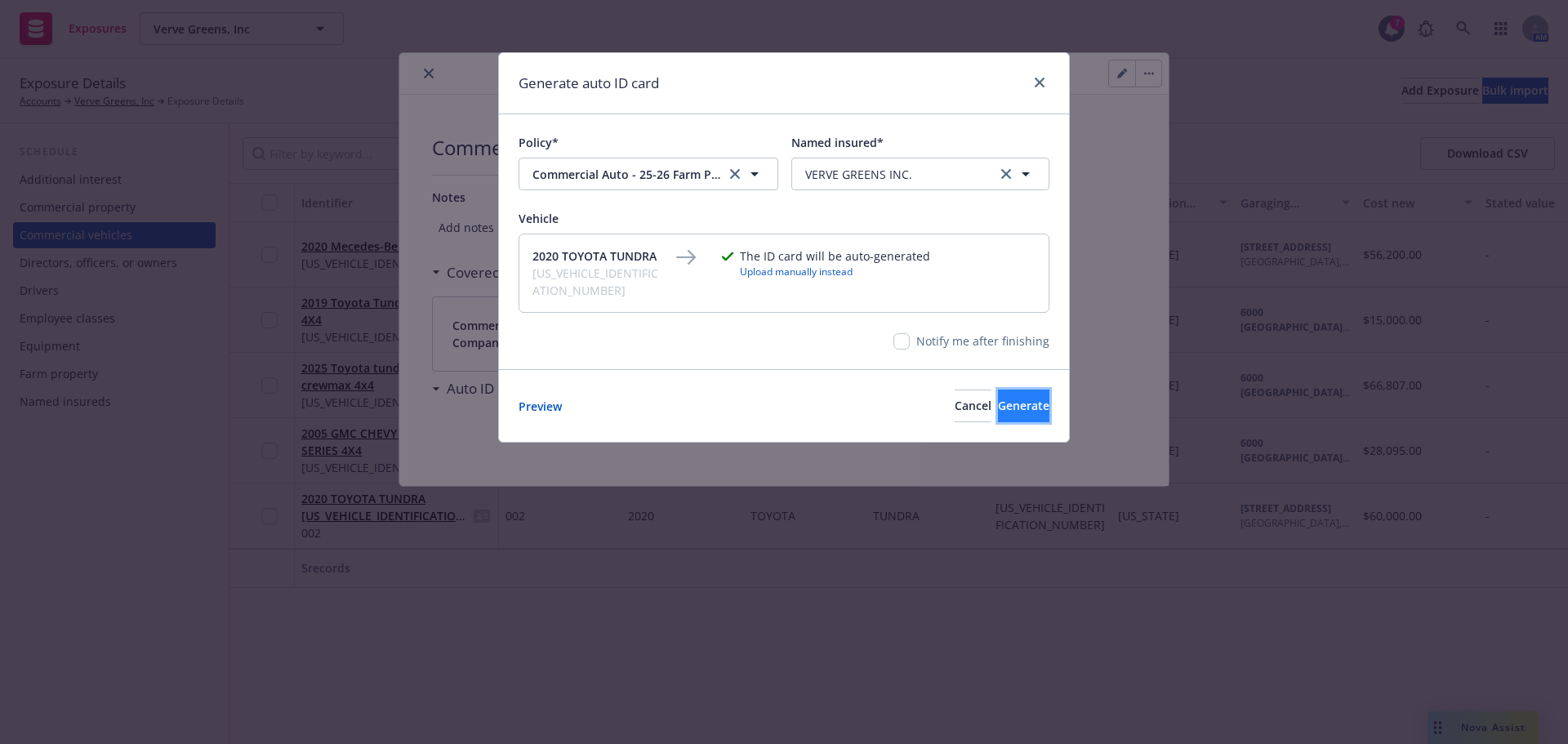
click at [998, 398] on span "Generate" at bounding box center [1023, 406] width 51 height 16
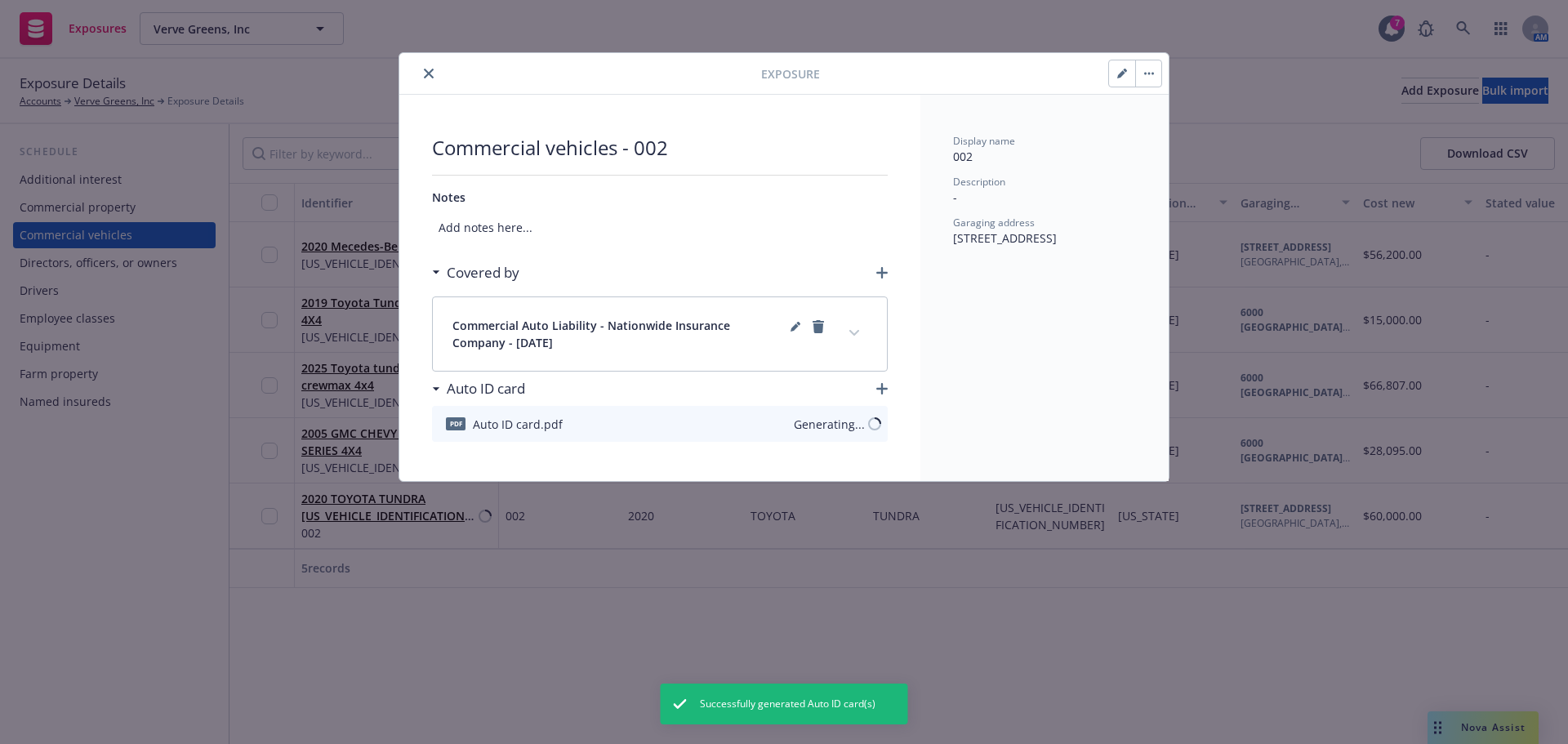
click at [422, 70] on button "close" at bounding box center [428, 74] width 20 height 20
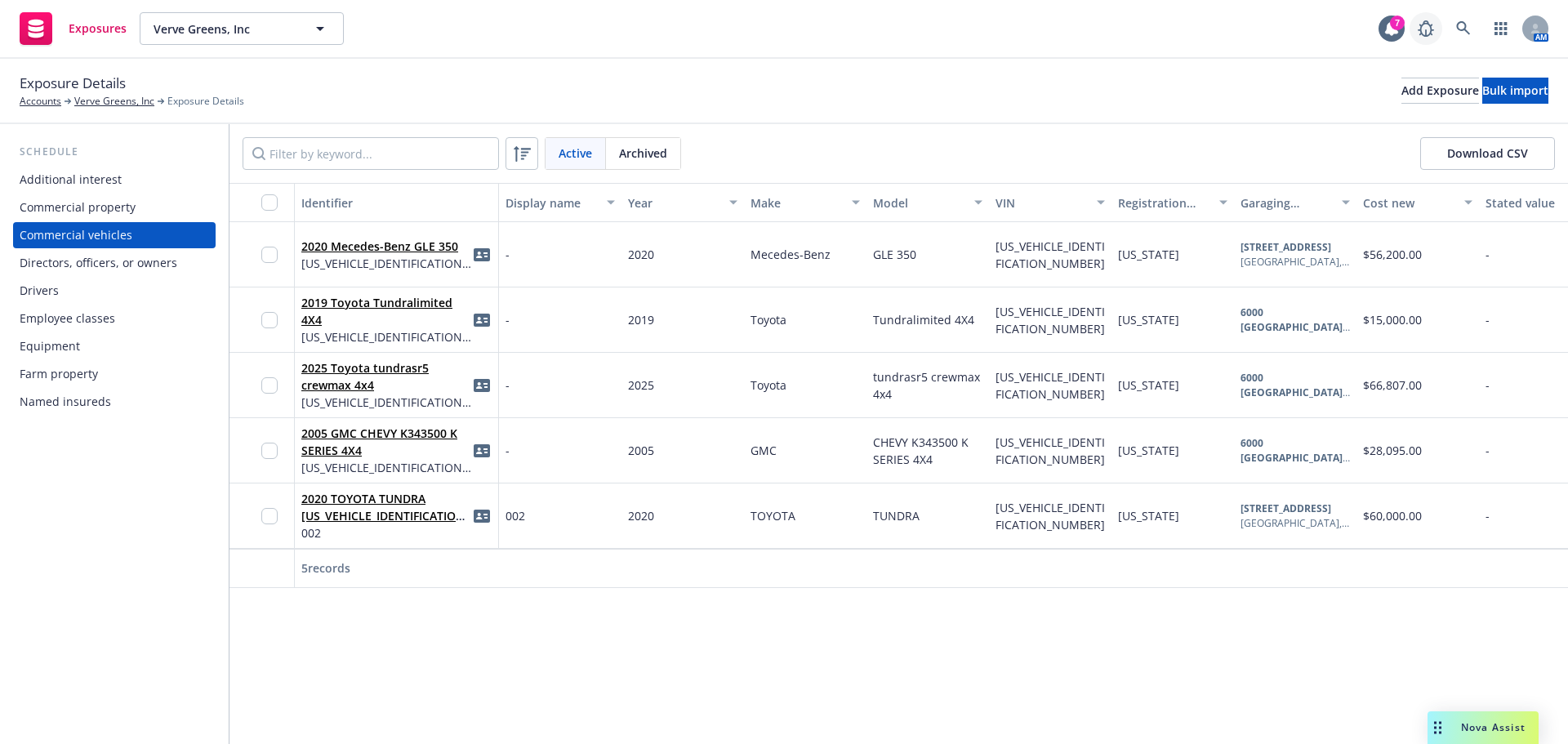
click at [1439, 21] on link at bounding box center [1426, 29] width 33 height 33
click at [1466, 18] on link at bounding box center [1464, 29] width 33 height 33
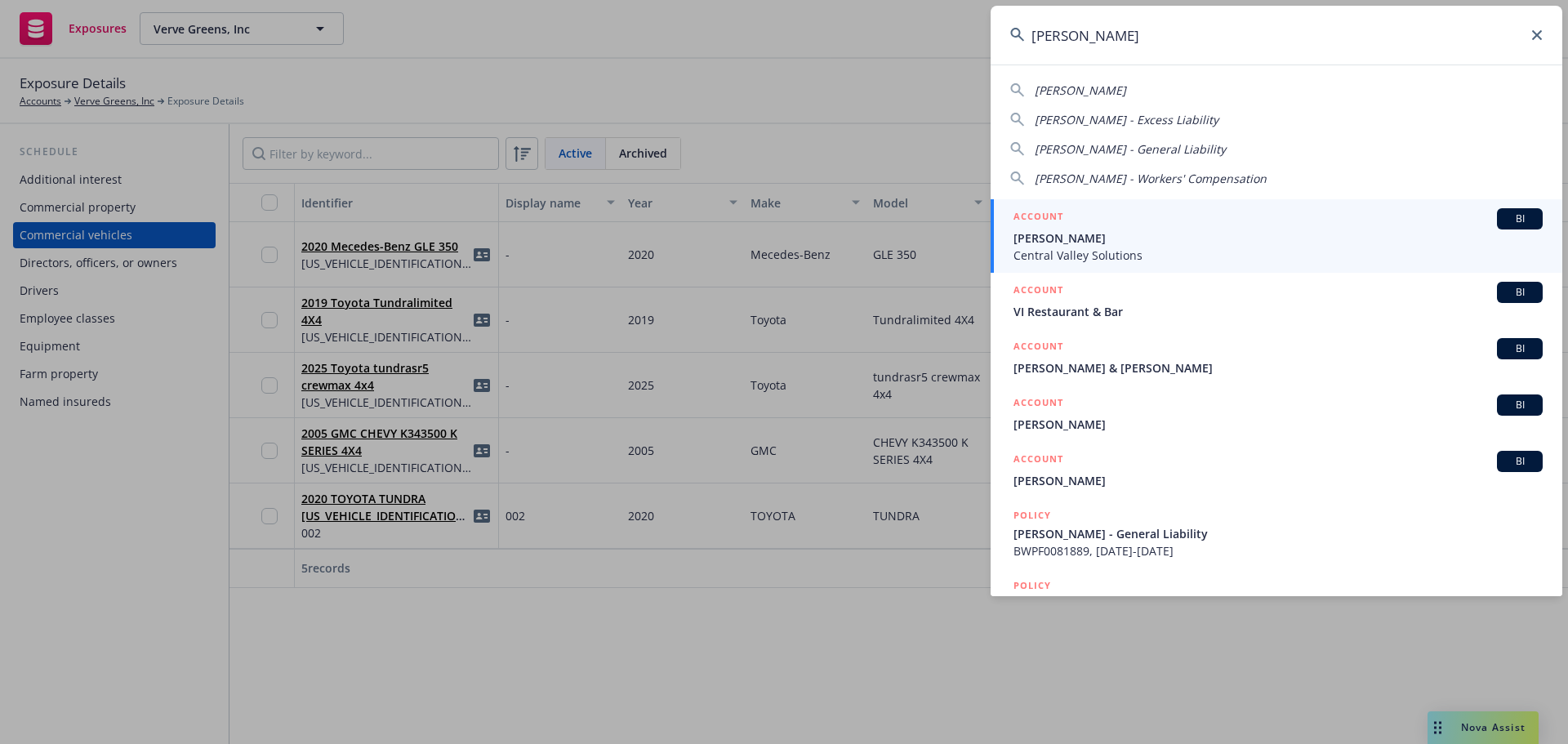
type input "[PERSON_NAME]"
click at [1072, 233] on span "[PERSON_NAME]" at bounding box center [1278, 238] width 530 height 17
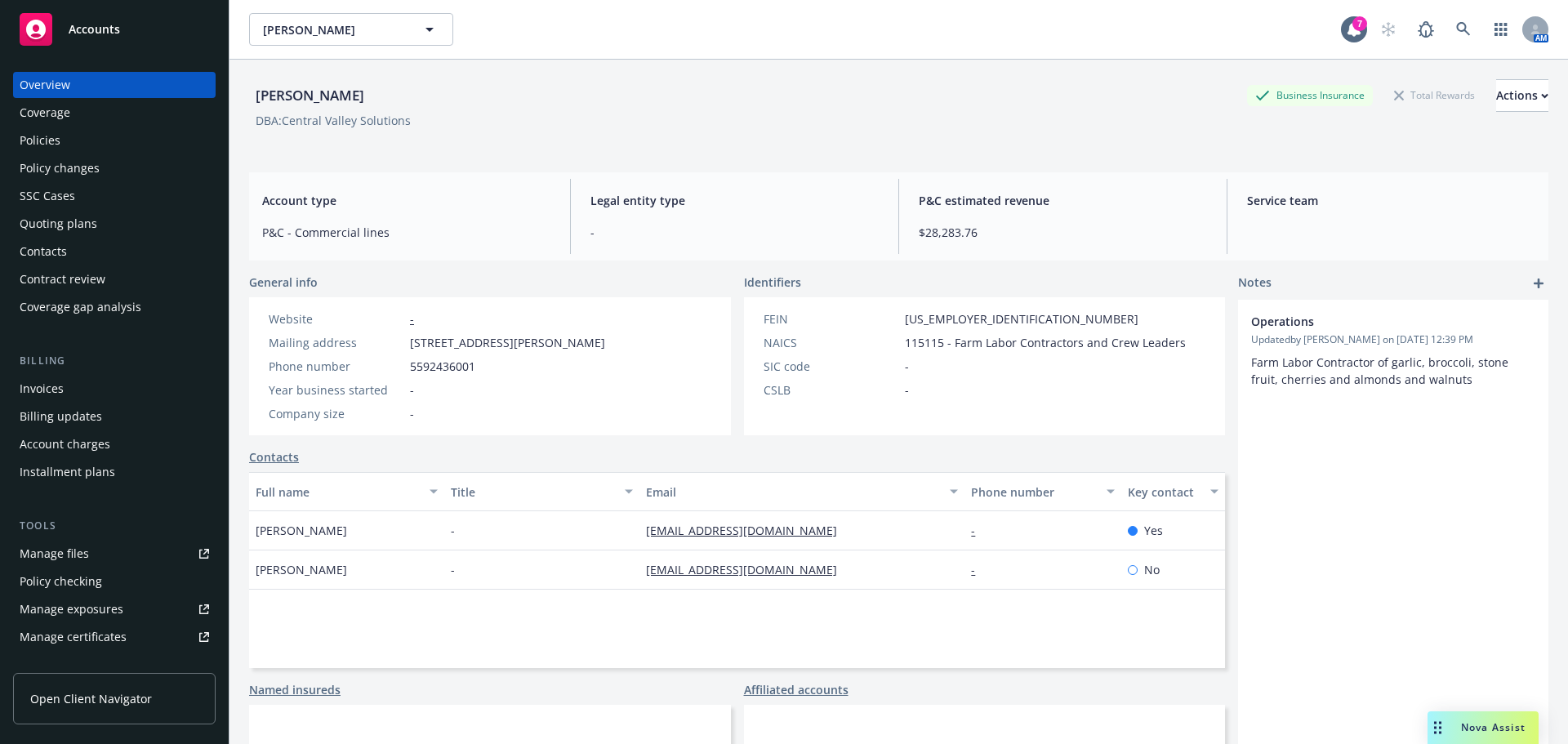
click at [86, 385] on div "Invoices" at bounding box center [114, 388] width 190 height 26
